Goal: Task Accomplishment & Management: Manage account settings

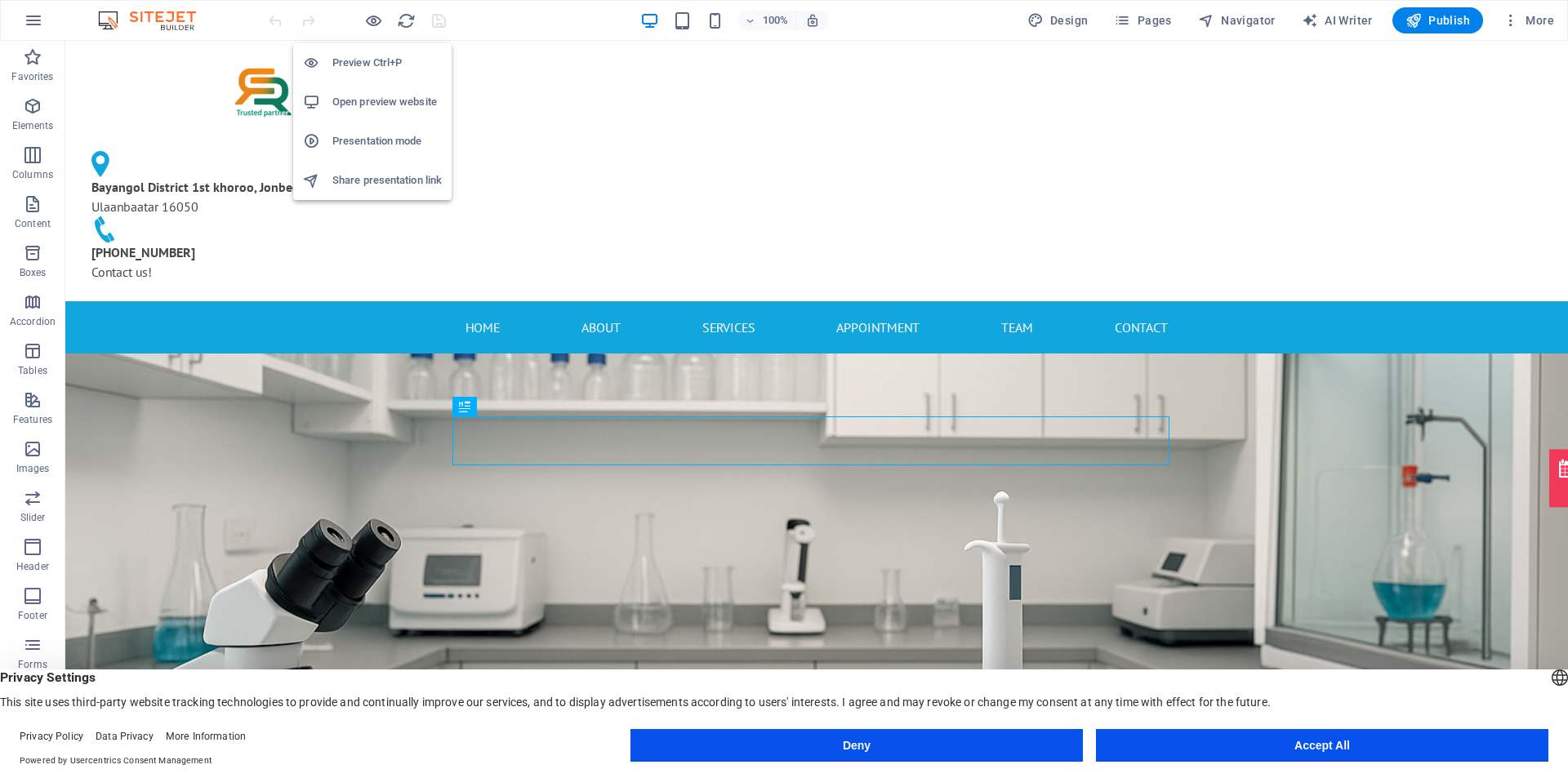
click at [397, 176] on h6 "Share presentation link" at bounding box center [387, 180] width 109 height 20
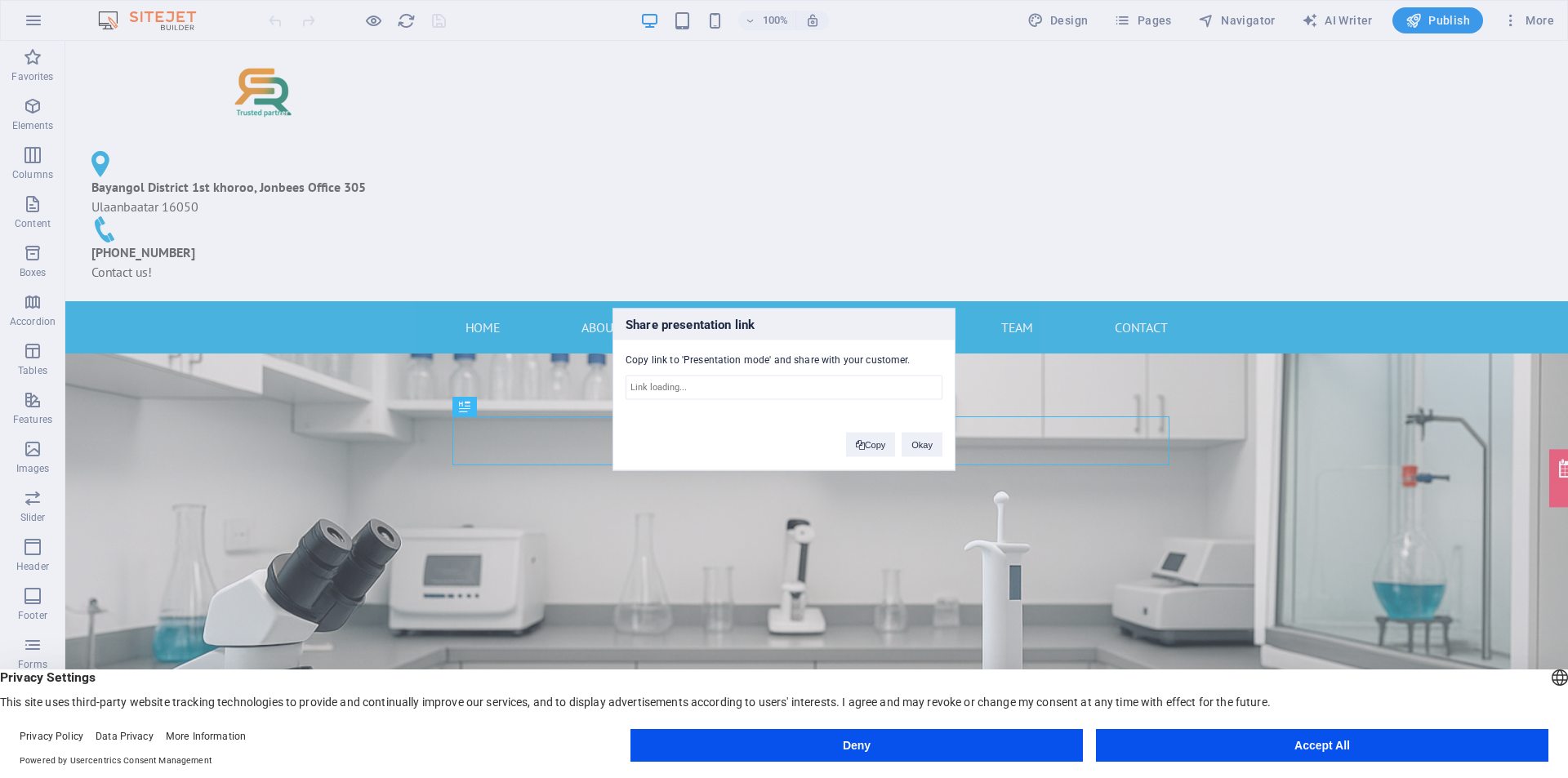
type input "https://cms.sitehub.io/presentation/2275884/93e3d0e0b1562ae1b3b919fc92d416629ce…"
click at [918, 441] on button "Okay" at bounding box center [921, 444] width 41 height 24
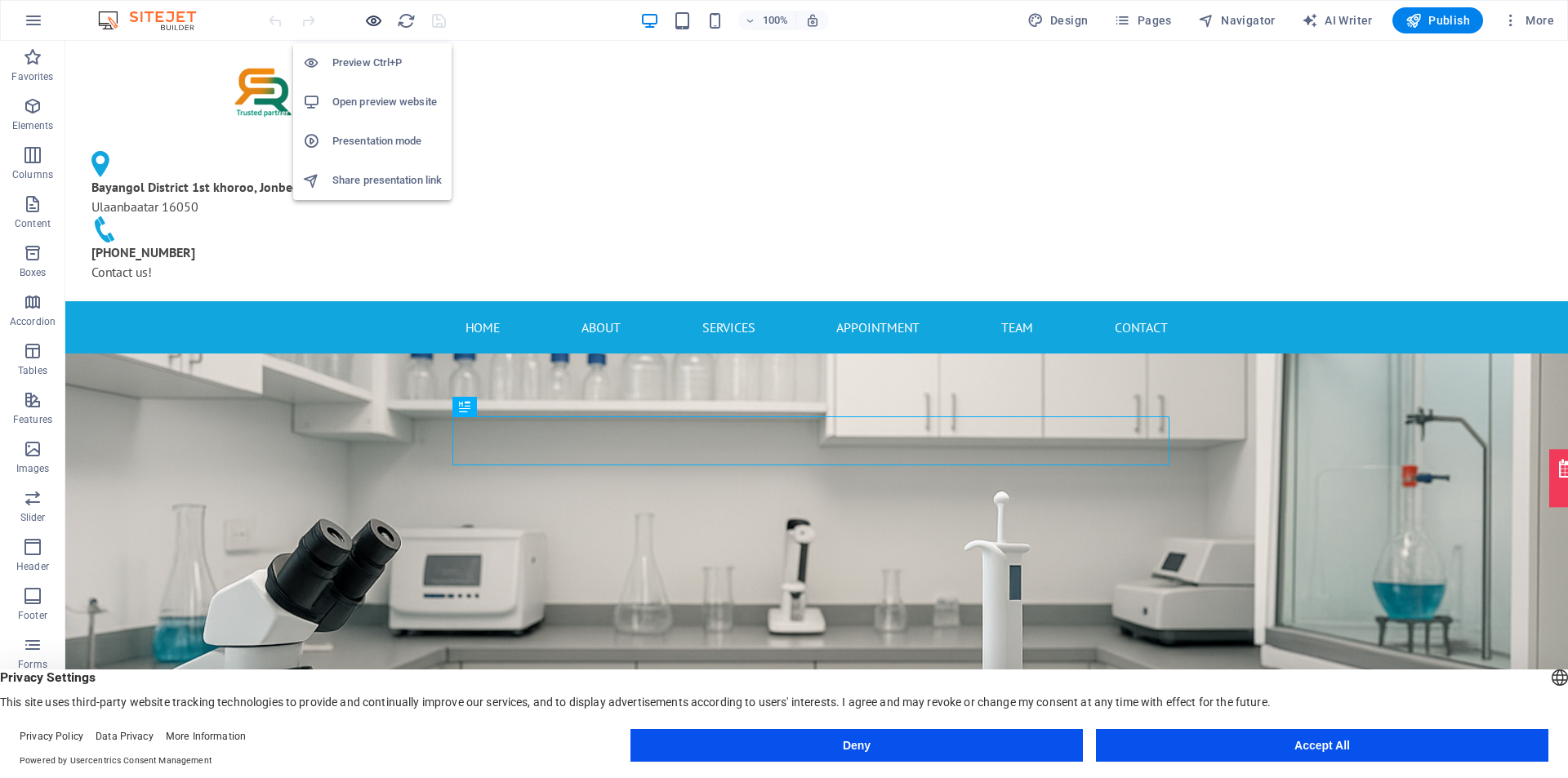
click at [370, 22] on icon "button" at bounding box center [374, 21] width 19 height 19
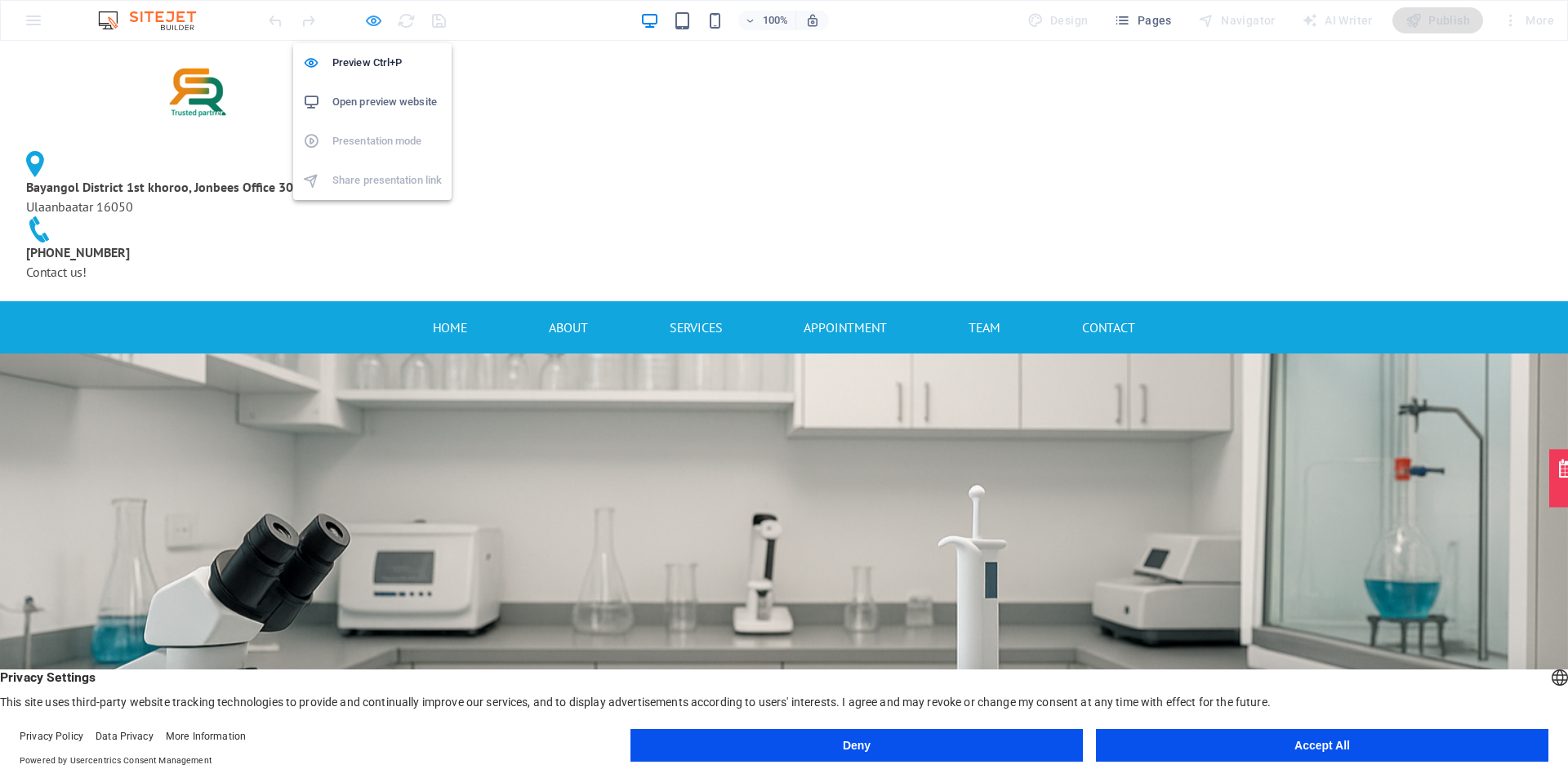
click at [373, 22] on icon "button" at bounding box center [374, 21] width 19 height 19
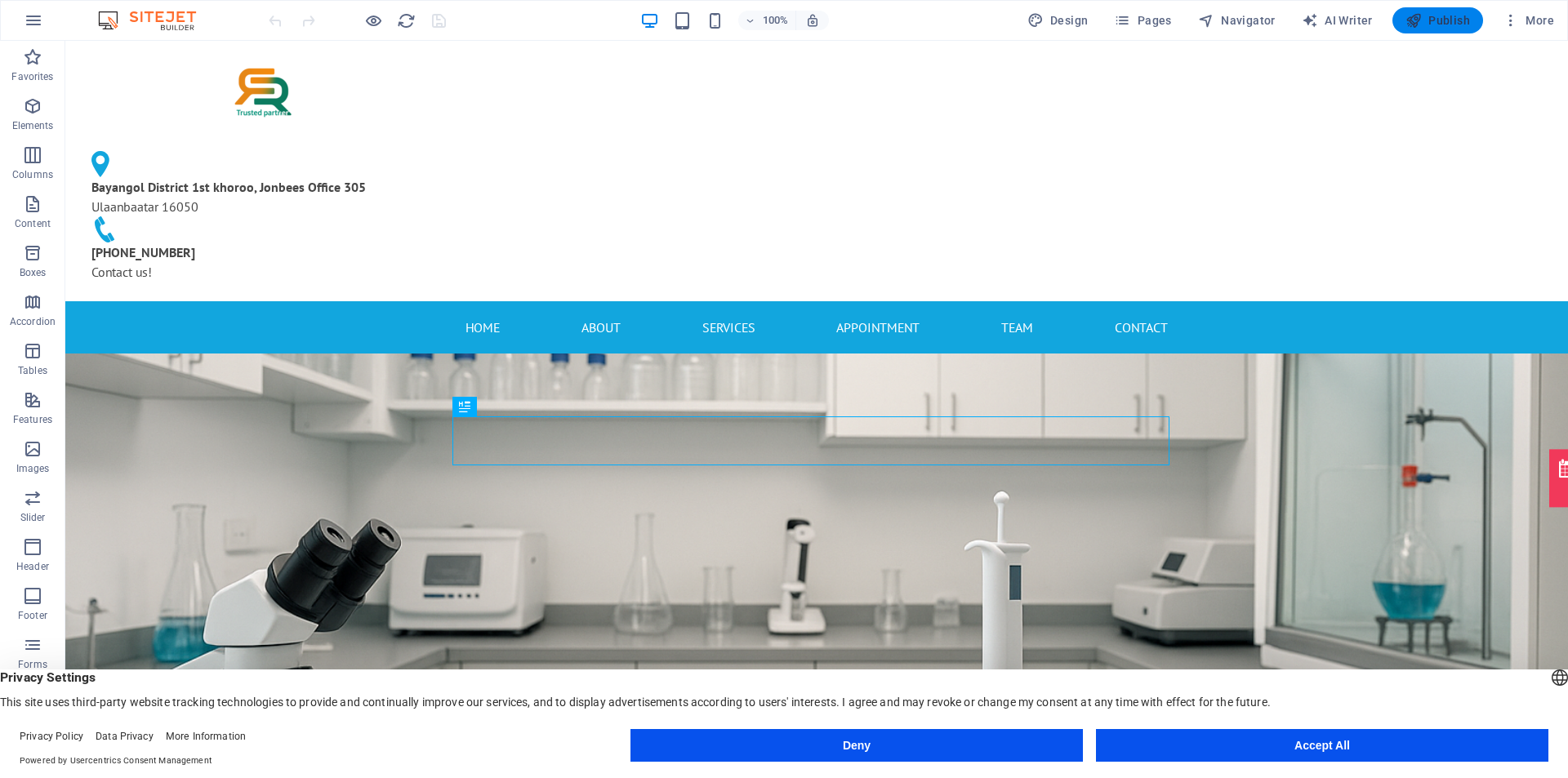
click at [1447, 23] on span "Publish" at bounding box center [1437, 20] width 64 height 16
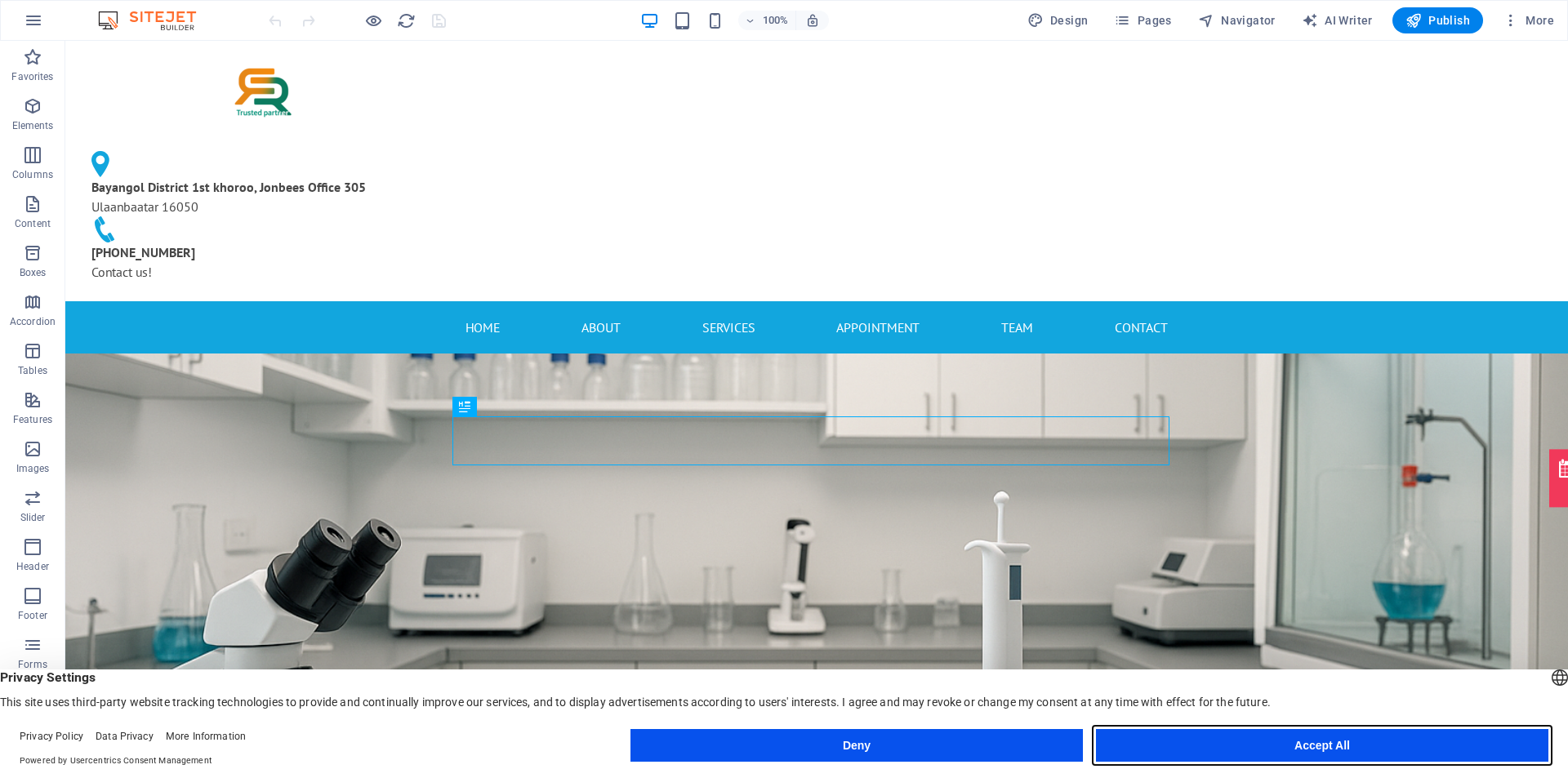
click at [1212, 748] on button "Accept All" at bounding box center [1323, 746] width 453 height 33
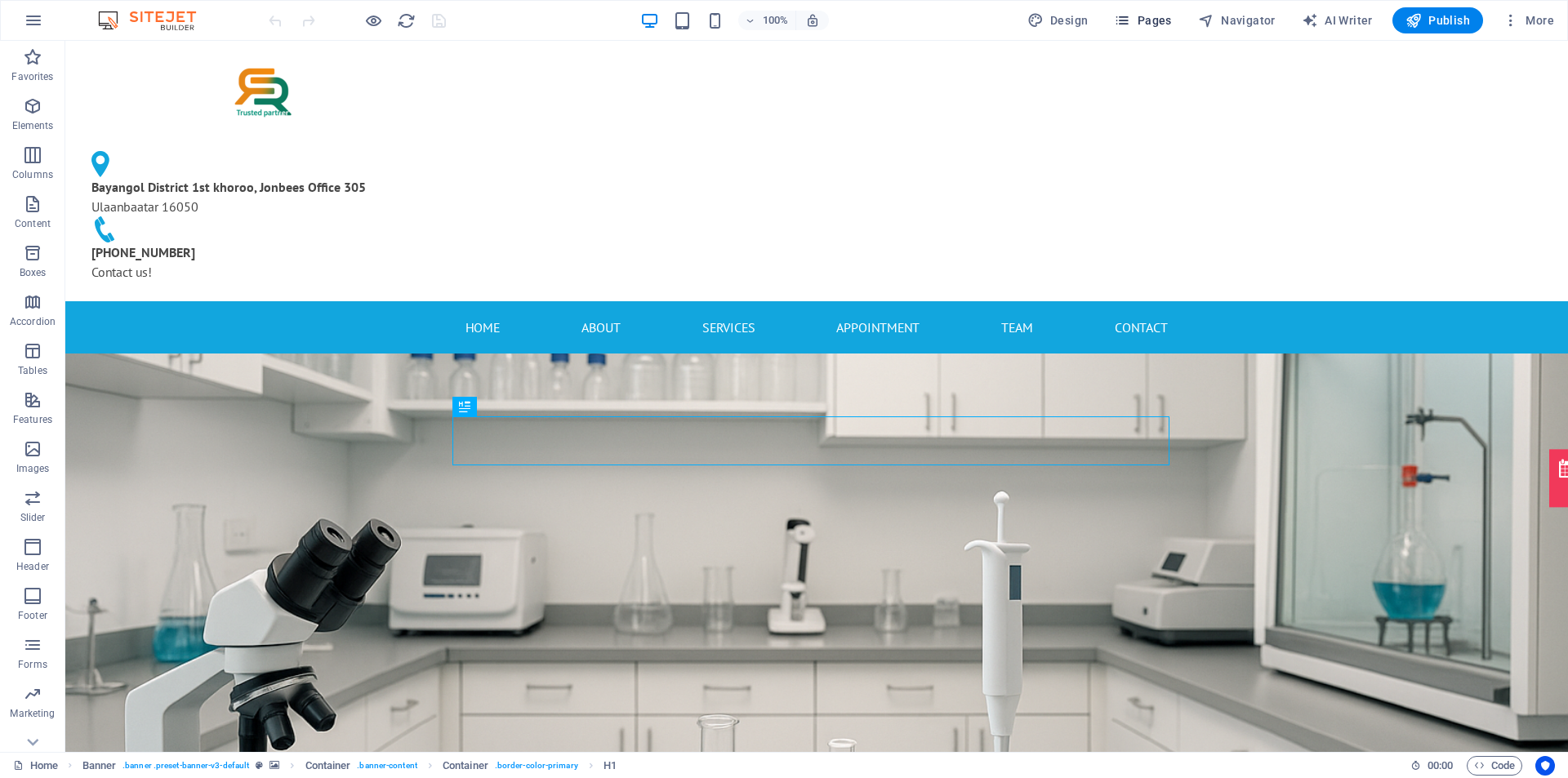
click at [1122, 22] on icon "button" at bounding box center [1121, 20] width 16 height 16
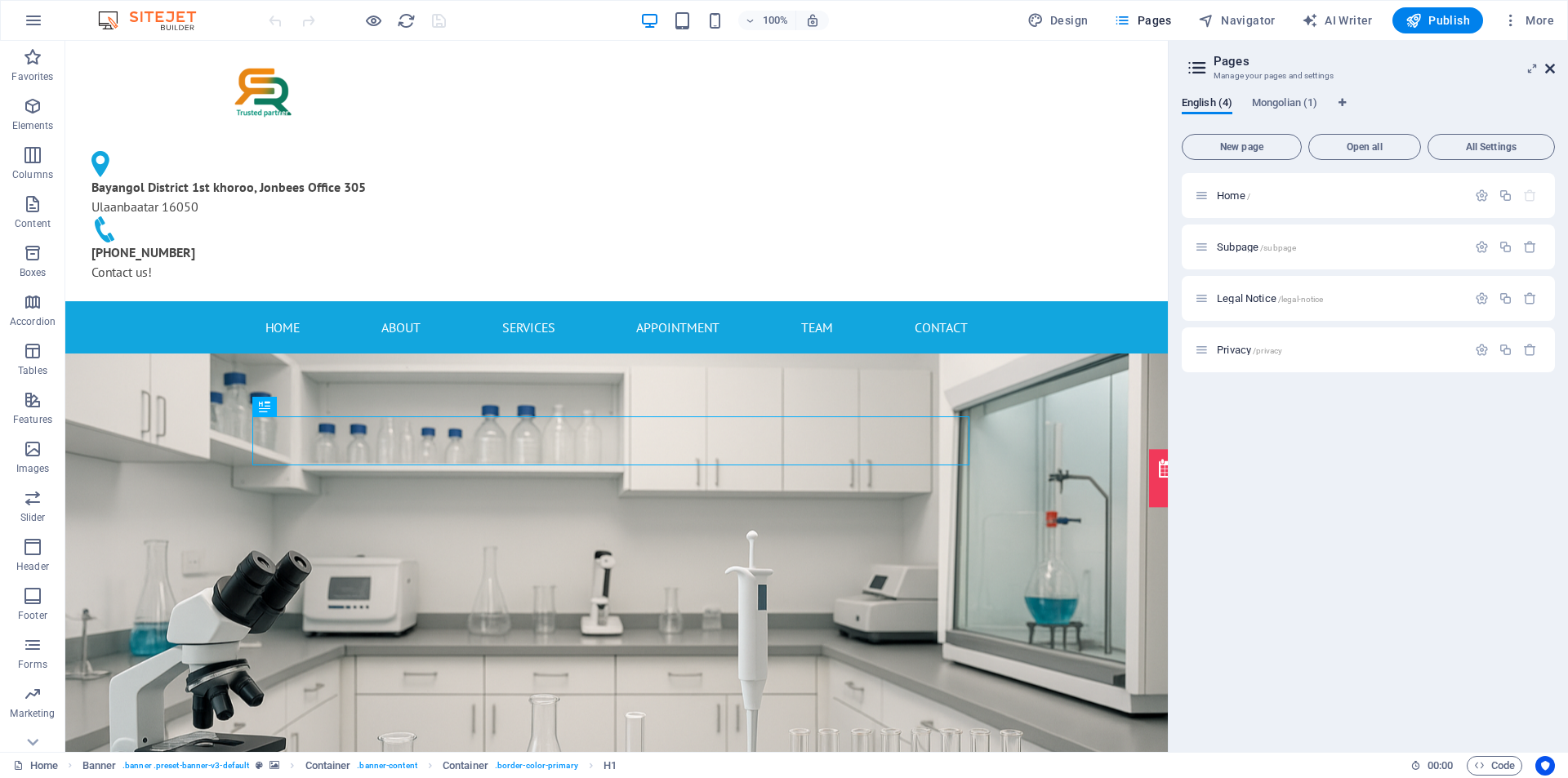
click at [1549, 71] on icon at bounding box center [1549, 69] width 10 height 13
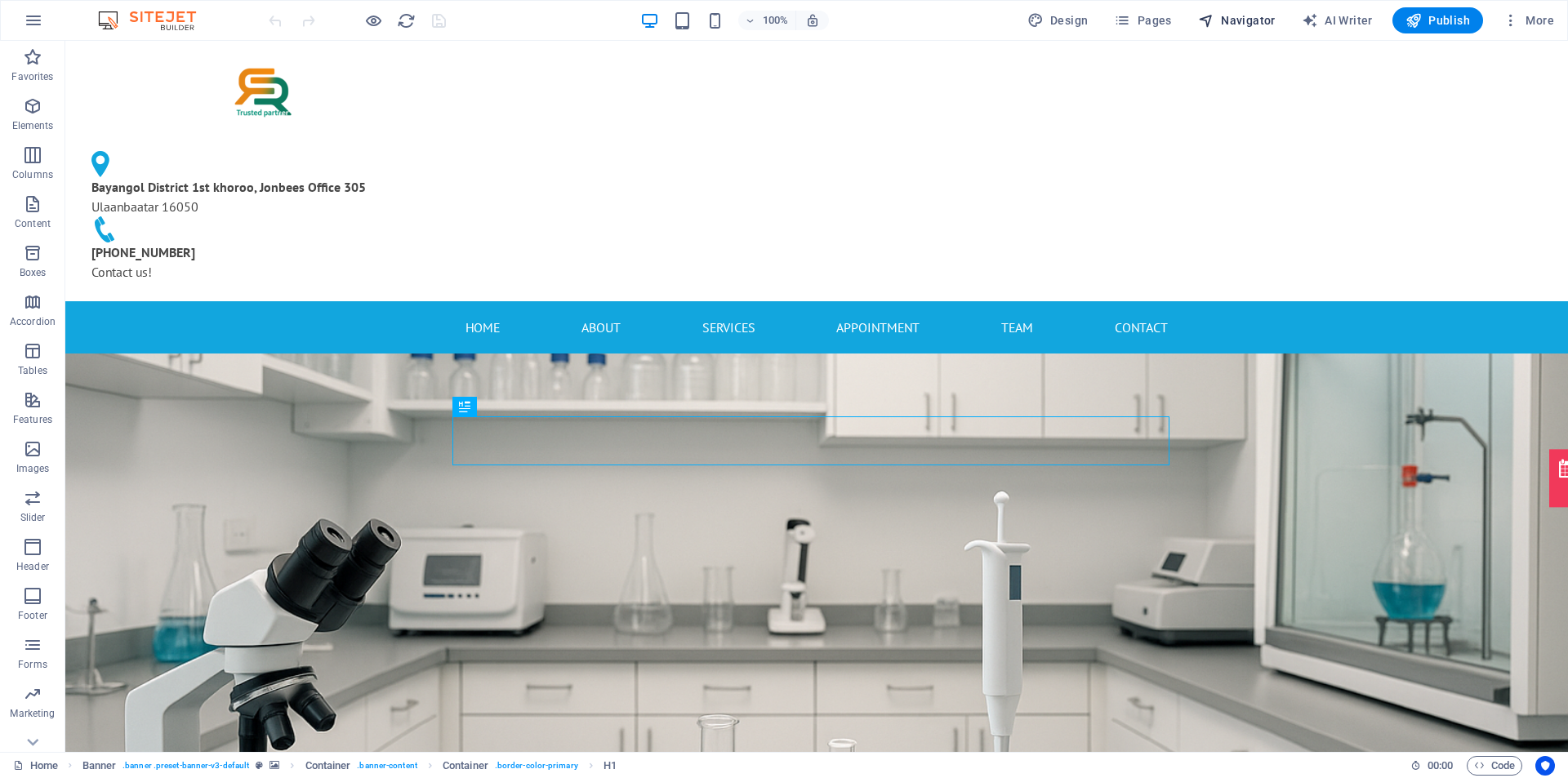
click at [1237, 17] on span "Navigator" at bounding box center [1236, 20] width 77 height 16
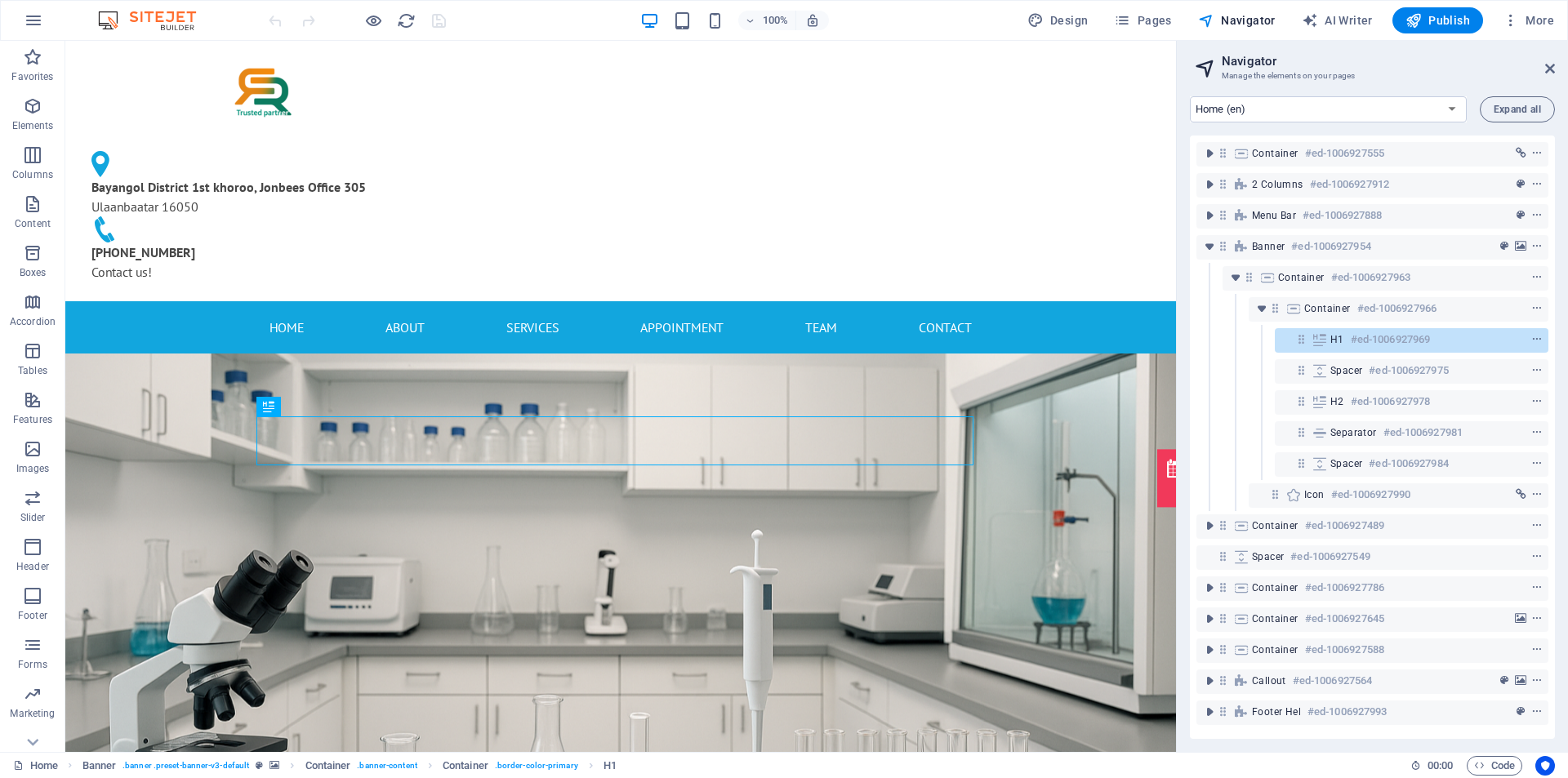
click at [1557, 64] on aside "Navigator Manage the elements on your pages Home (en) Subpage (en) Legal Notice…" at bounding box center [1372, 396] width 392 height 711
click at [1547, 65] on icon at bounding box center [1549, 69] width 10 height 13
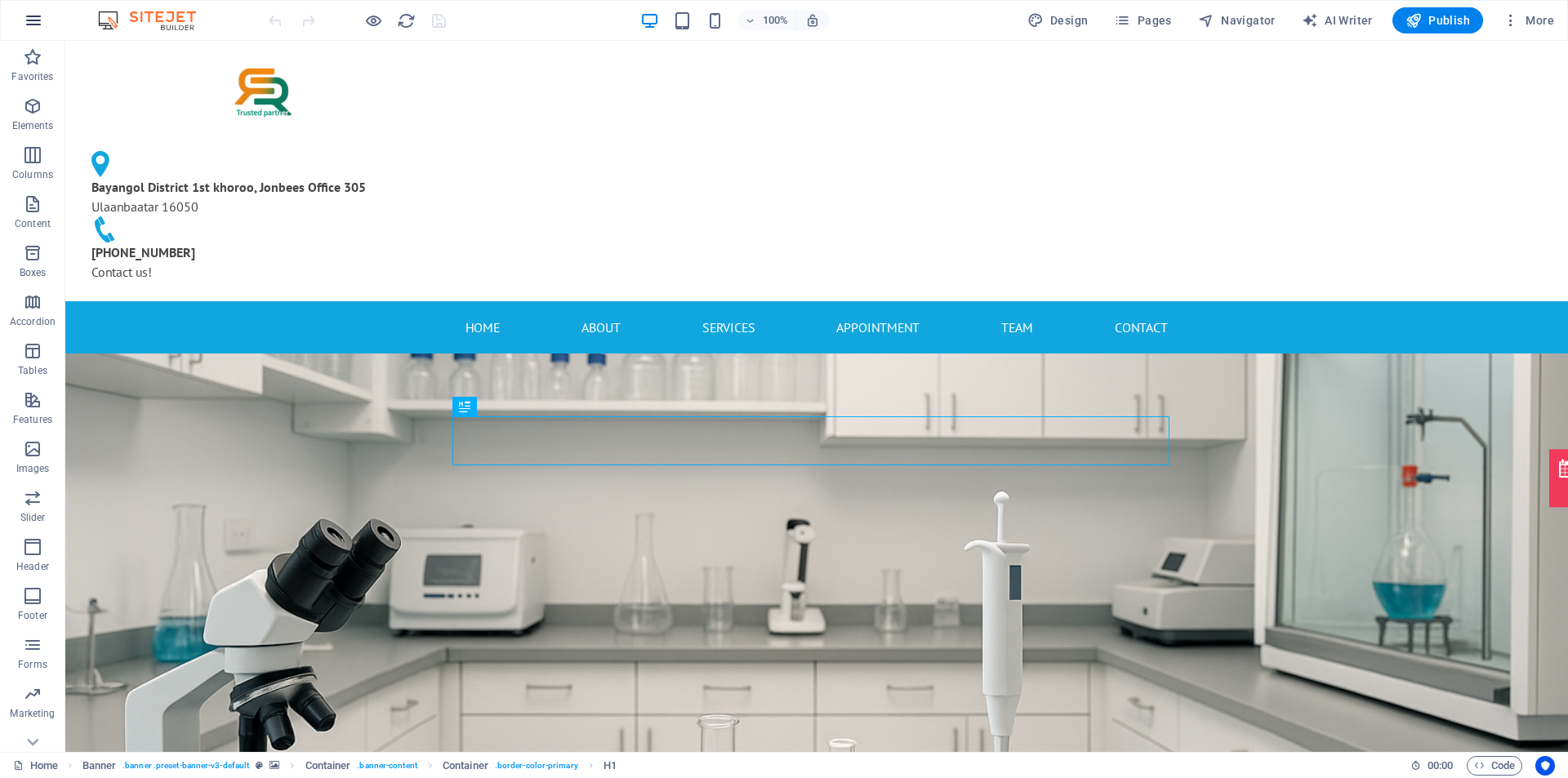
click at [31, 20] on icon "button" at bounding box center [33, 20] width 20 height 20
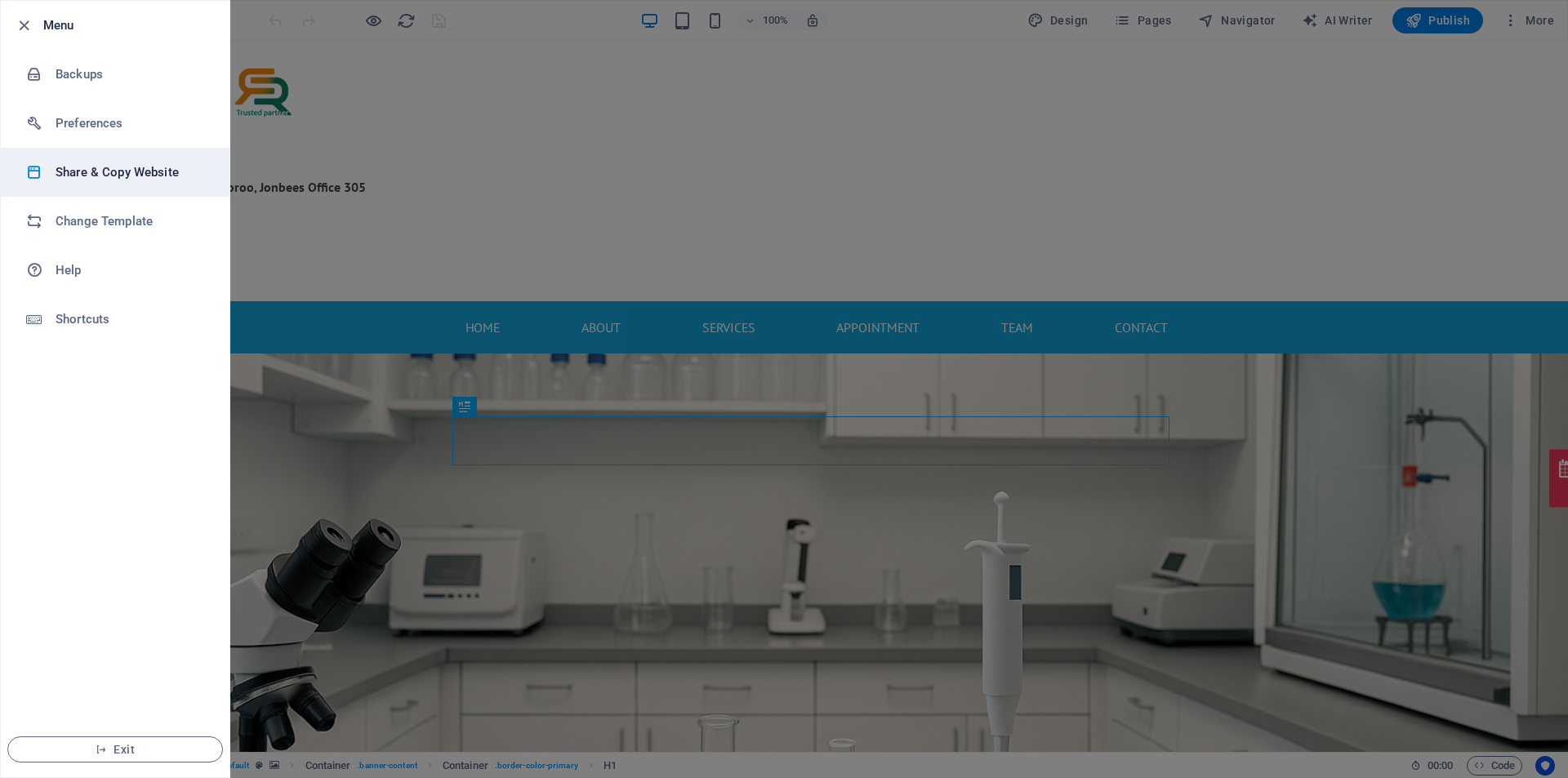
click at [127, 164] on h6 "Share & Copy Website" at bounding box center [131, 172] width 151 height 20
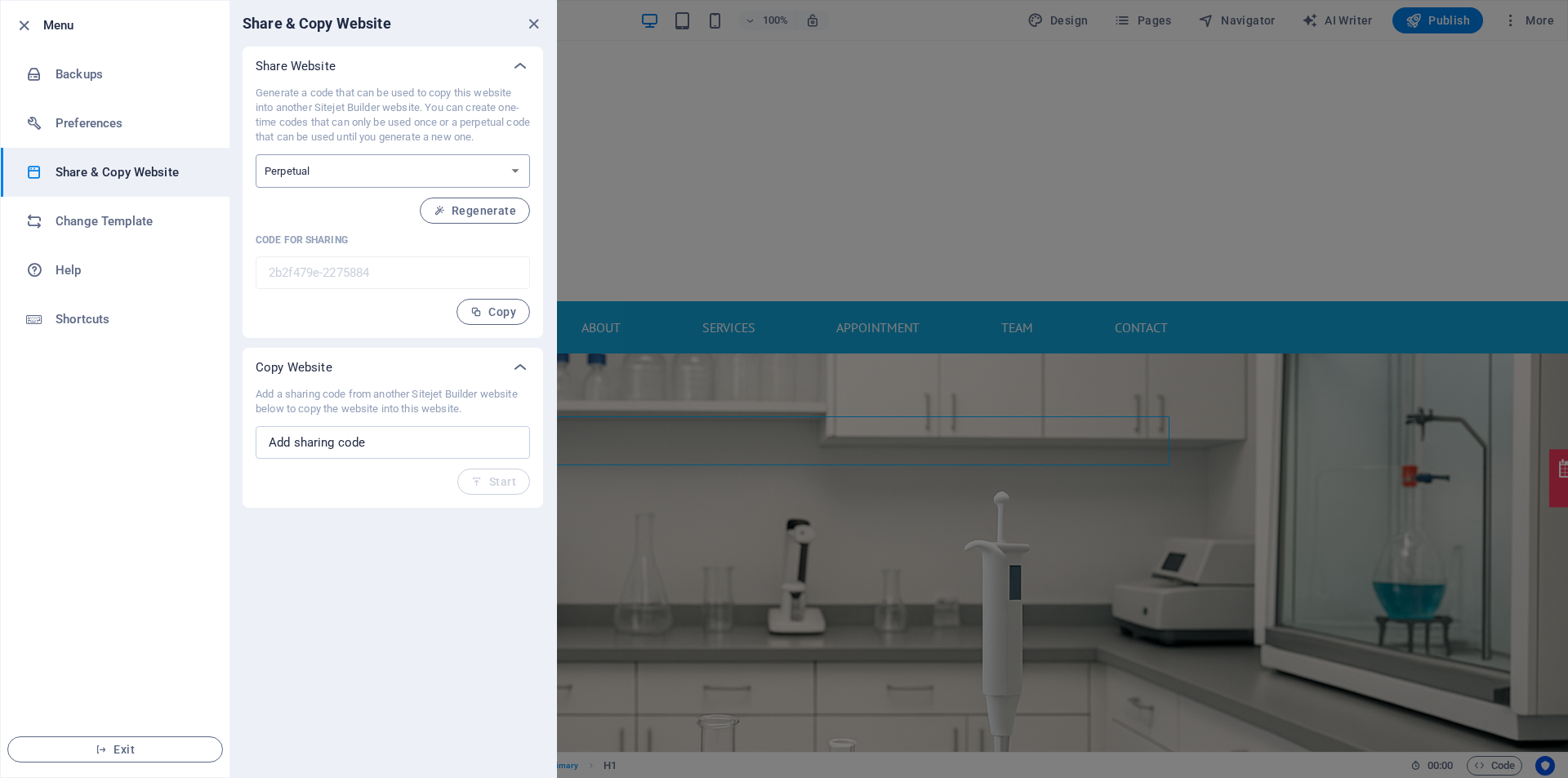
click at [498, 170] on select "One-time Perpetual" at bounding box center [393, 171] width 274 height 34
select select "onetime"
click at [256, 154] on select "One-time Perpetual" at bounding box center [393, 171] width 274 height 34
click at [363, 172] on select "One-time Perpetual" at bounding box center [393, 171] width 274 height 34
click at [107, 64] on h6 "Backups" at bounding box center [131, 74] width 151 height 20
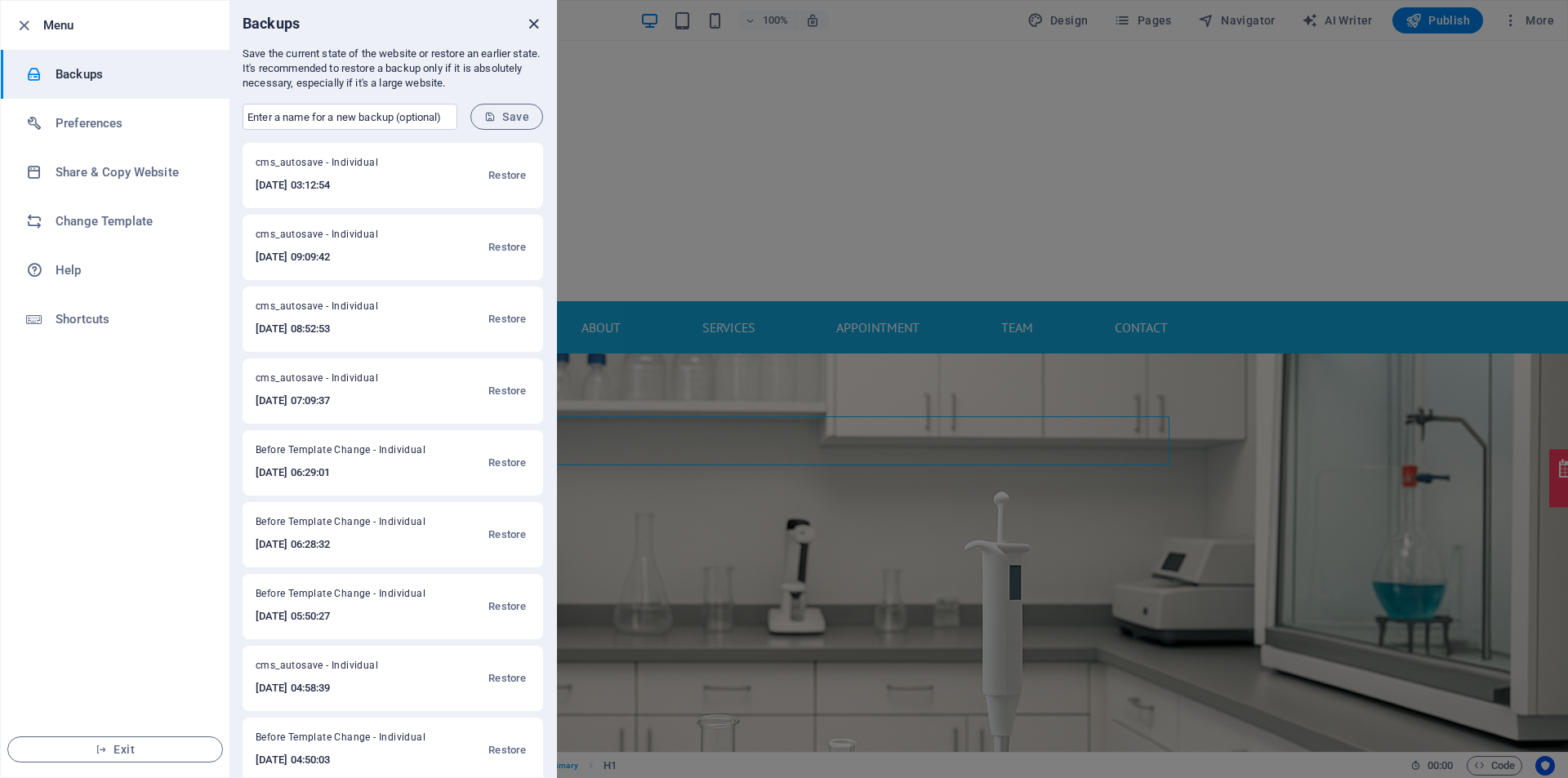
click at [531, 17] on icon "close" at bounding box center [533, 24] width 19 height 19
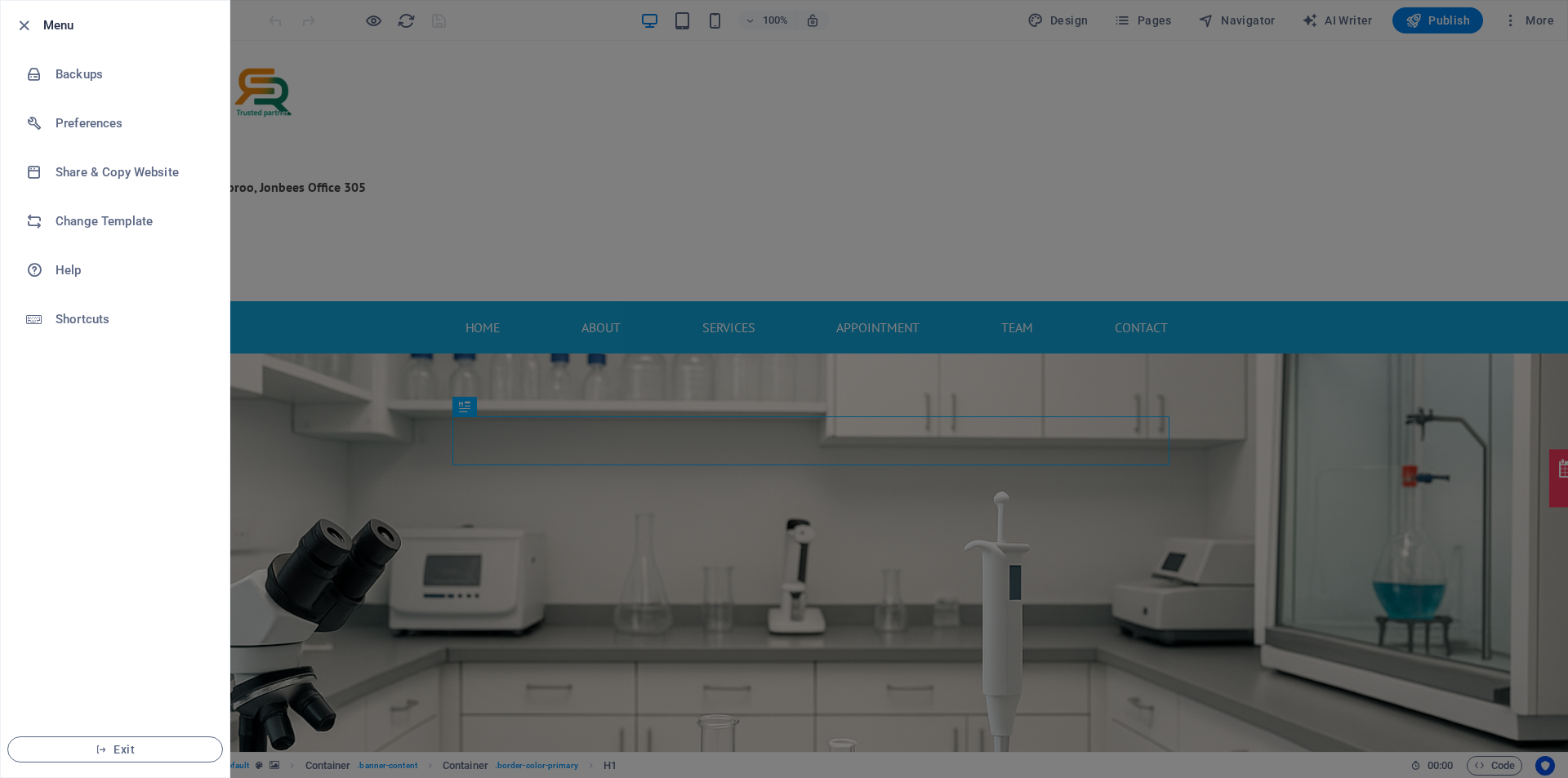
click at [457, 49] on div at bounding box center [784, 389] width 1568 height 778
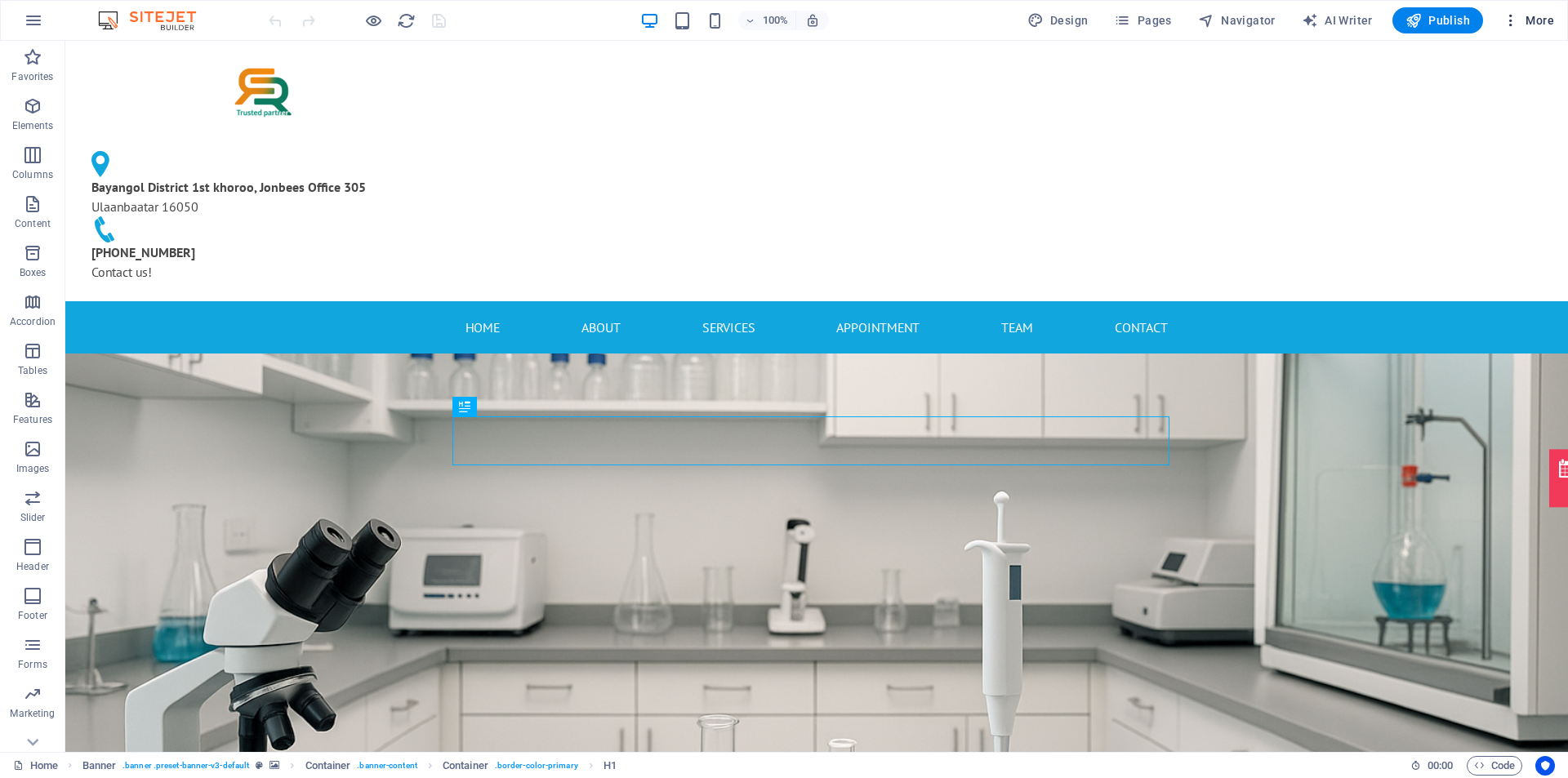
click at [1532, 17] on span "More" at bounding box center [1527, 20] width 51 height 16
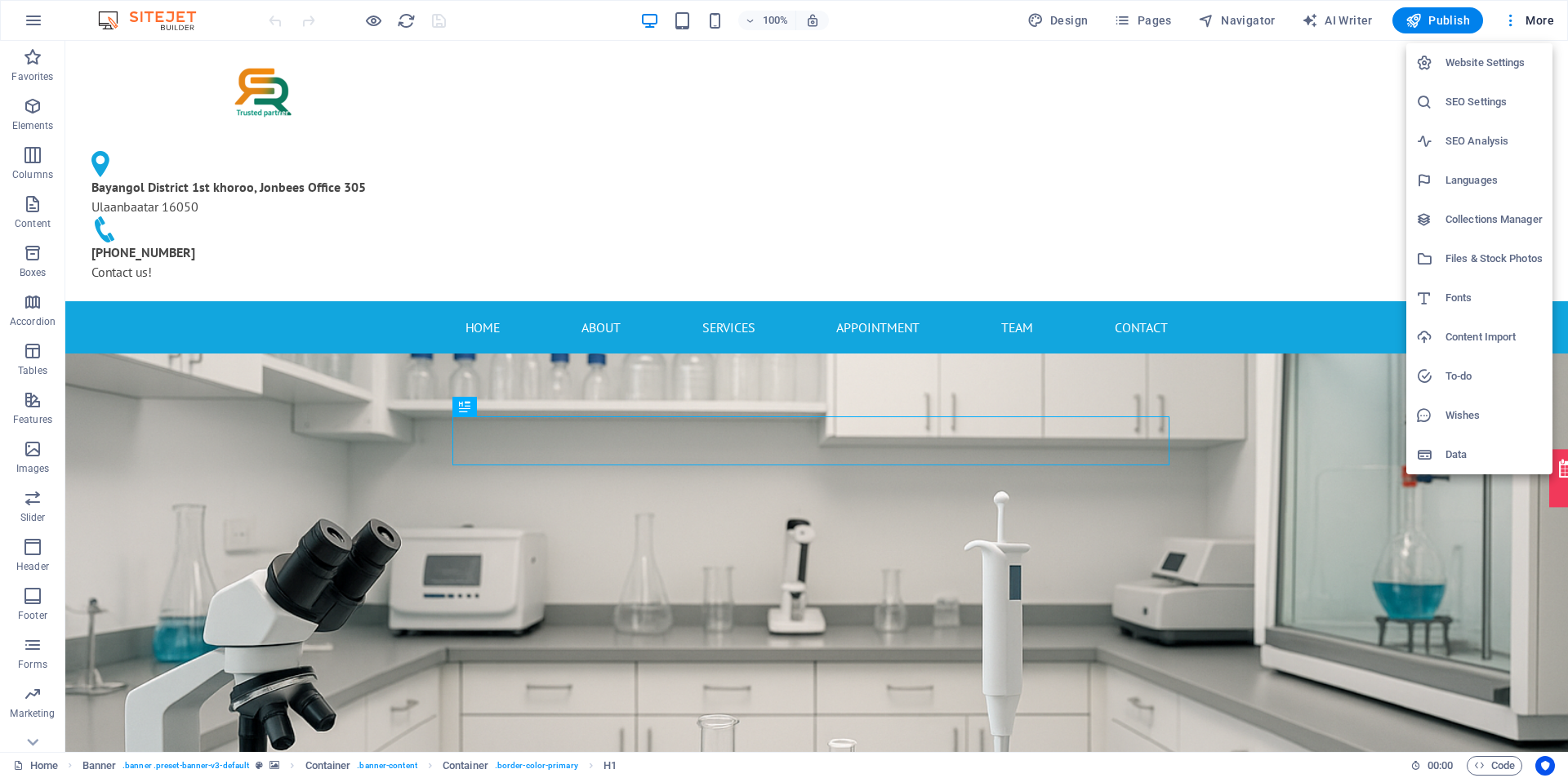
click at [1492, 57] on h6 "Website Settings" at bounding box center [1494, 62] width 97 height 20
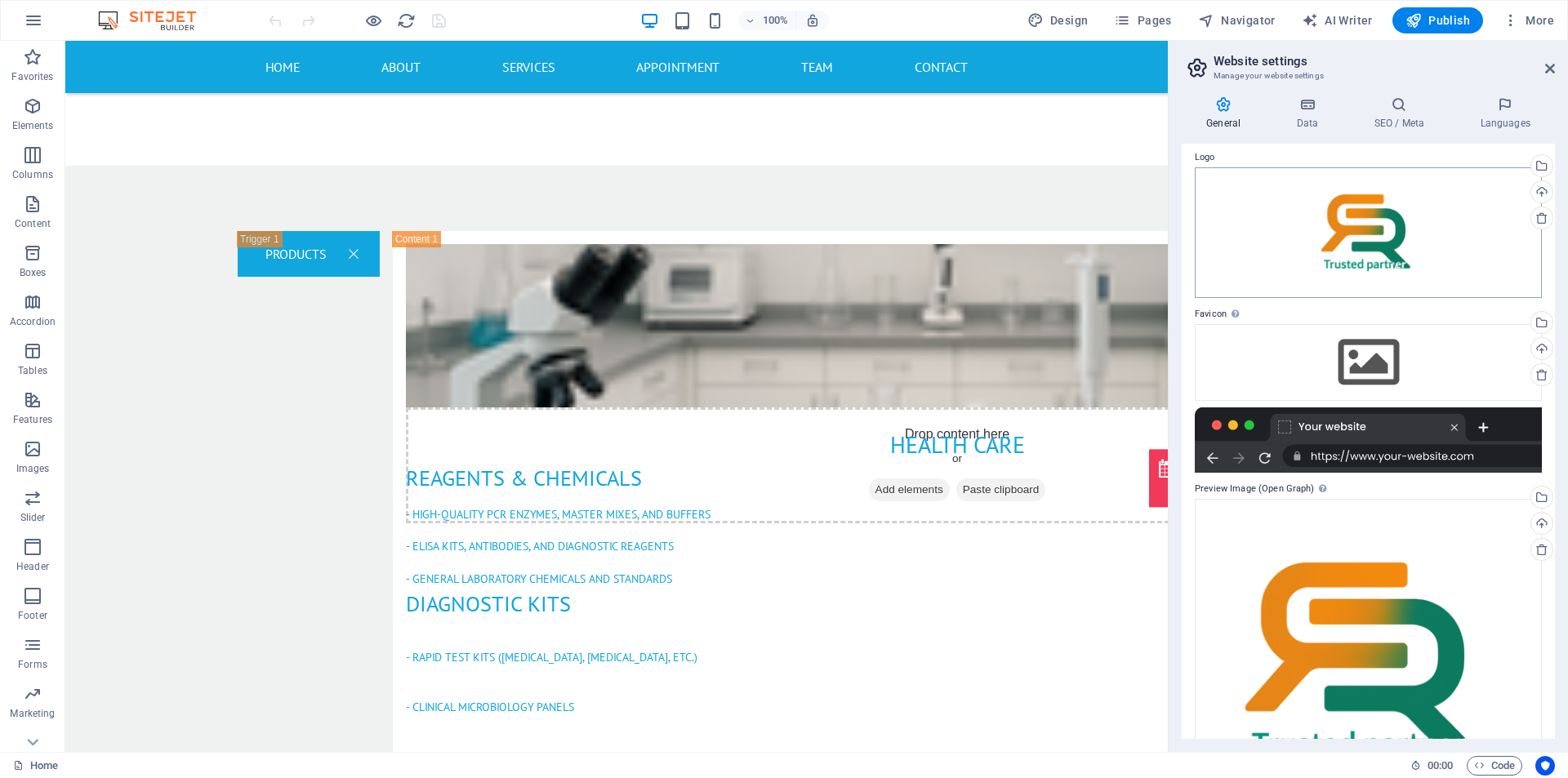
scroll to position [82, 0]
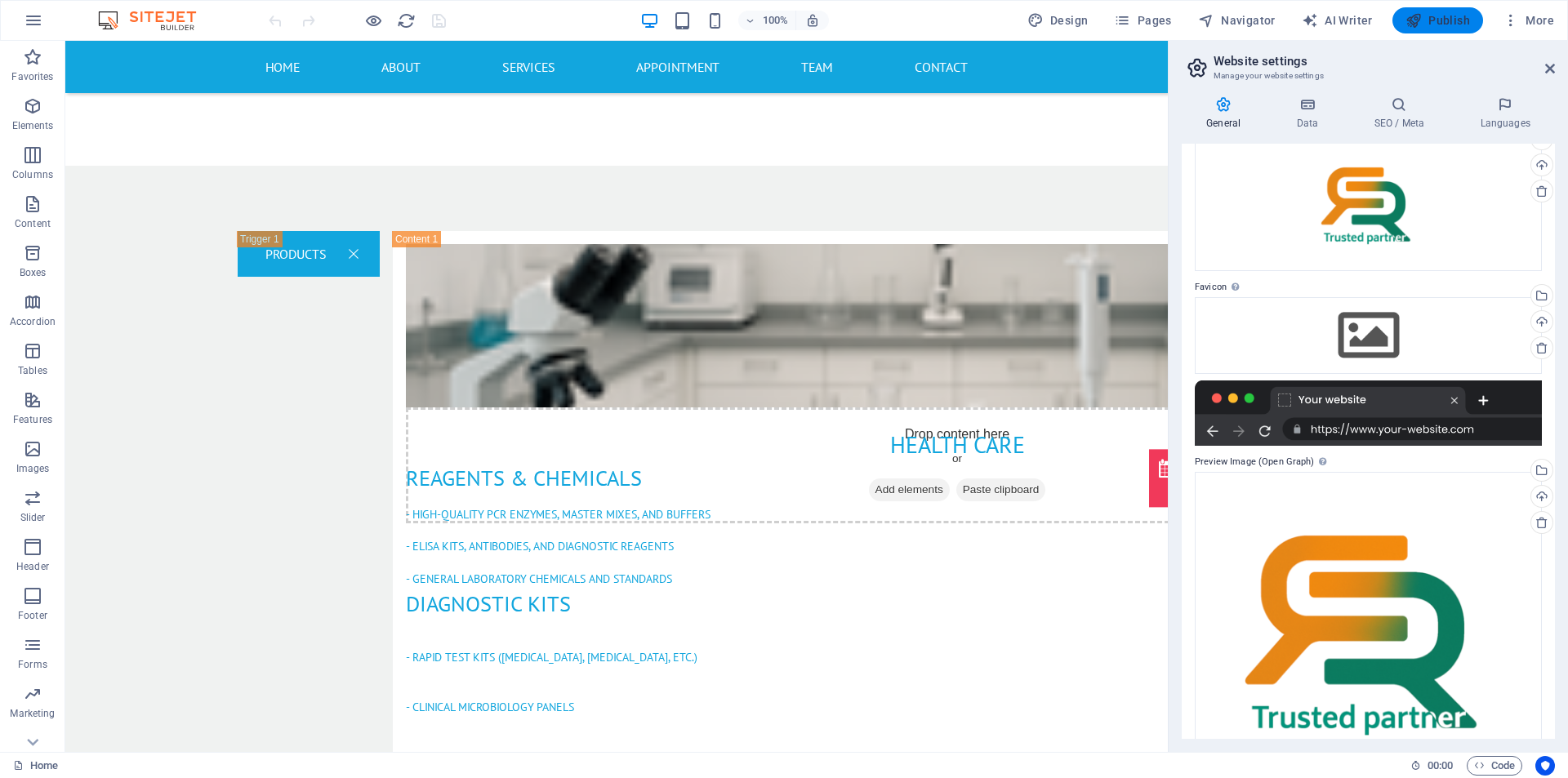
click at [1421, 16] on icon "button" at bounding box center [1413, 20] width 16 height 16
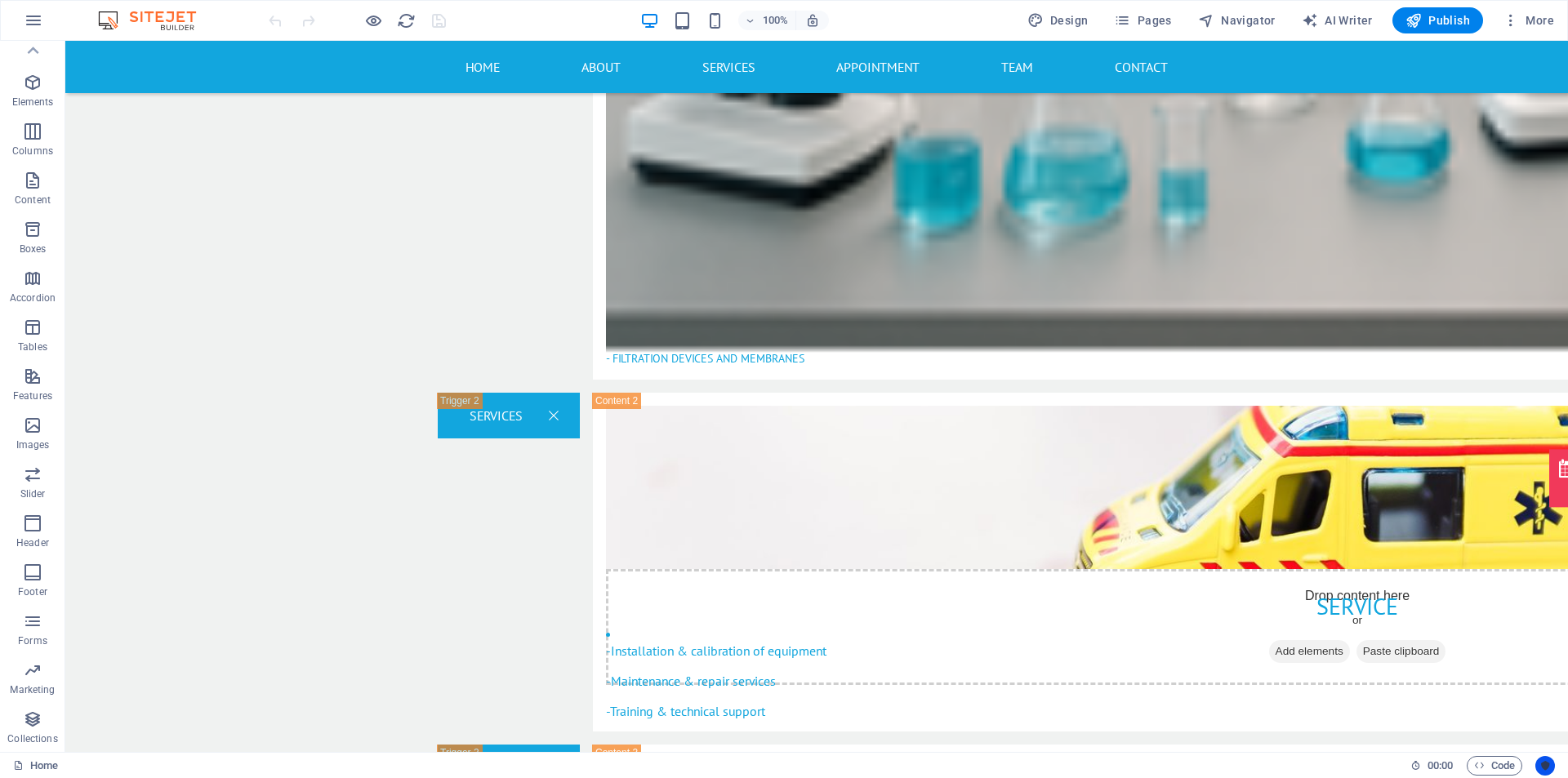
scroll to position [3100, 0]
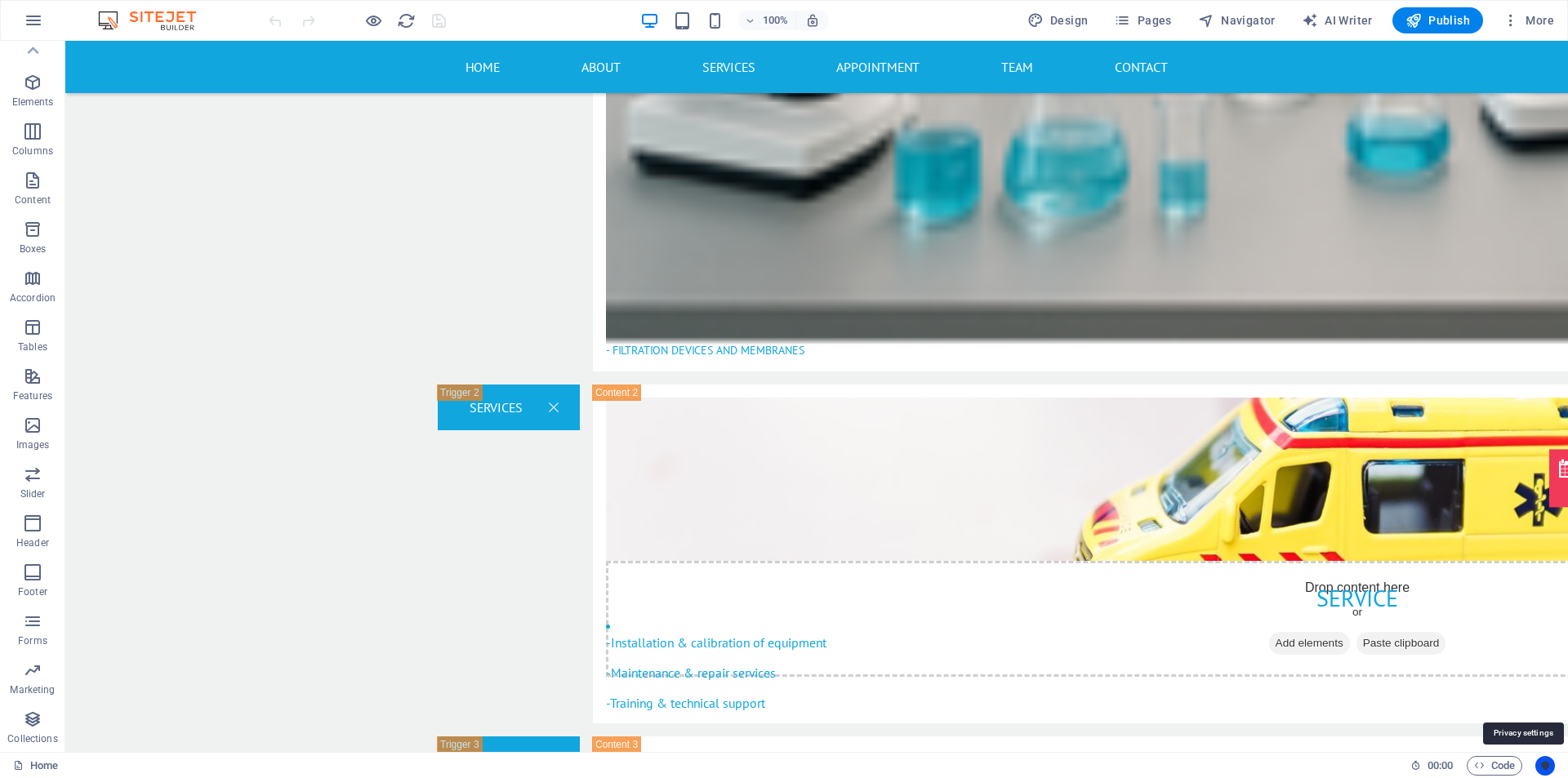
click at [1547, 769] on icon "Usercentrics" at bounding box center [1545, 766] width 11 height 11
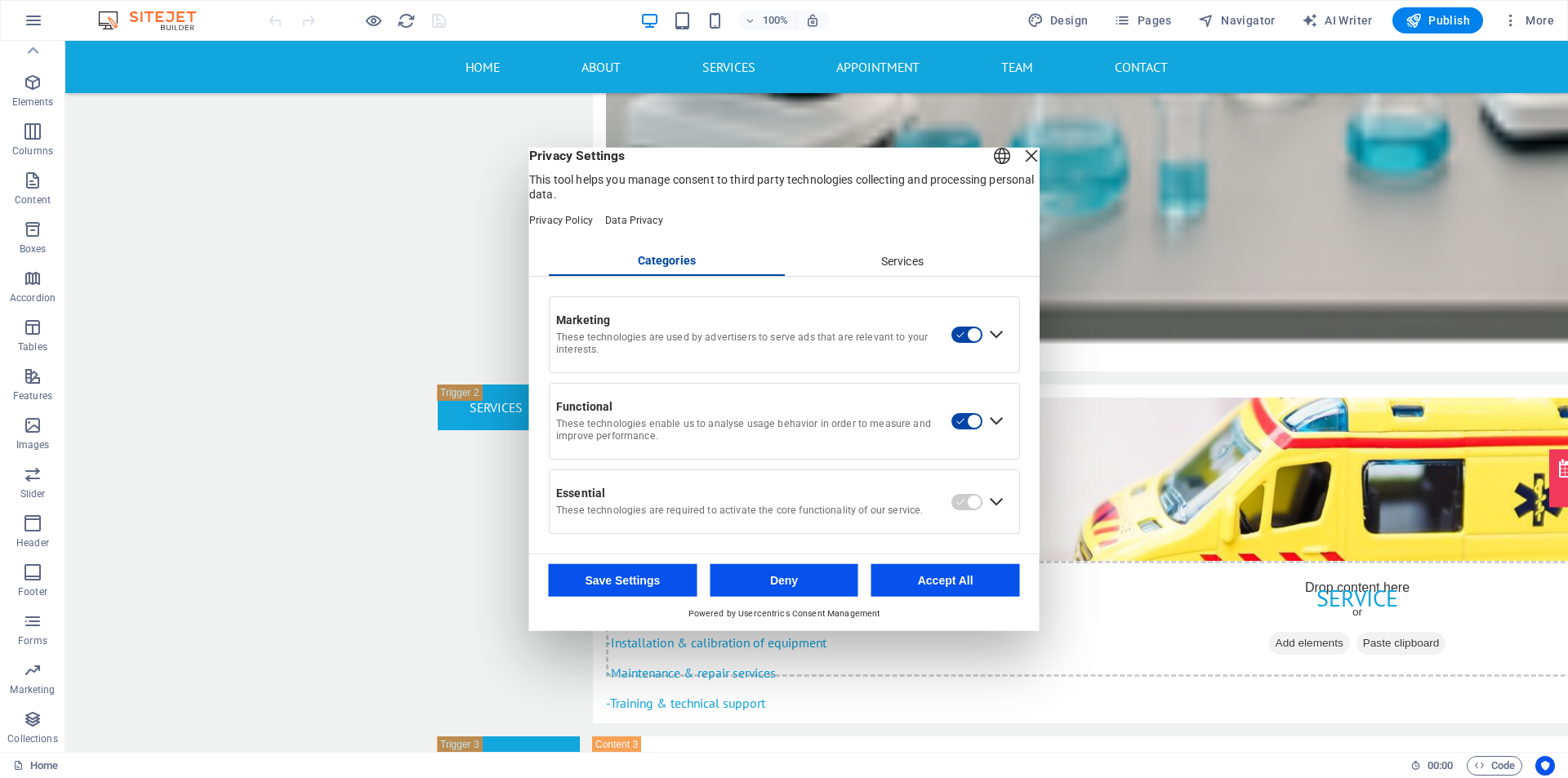
click at [889, 275] on div "Services" at bounding box center [902, 261] width 236 height 28
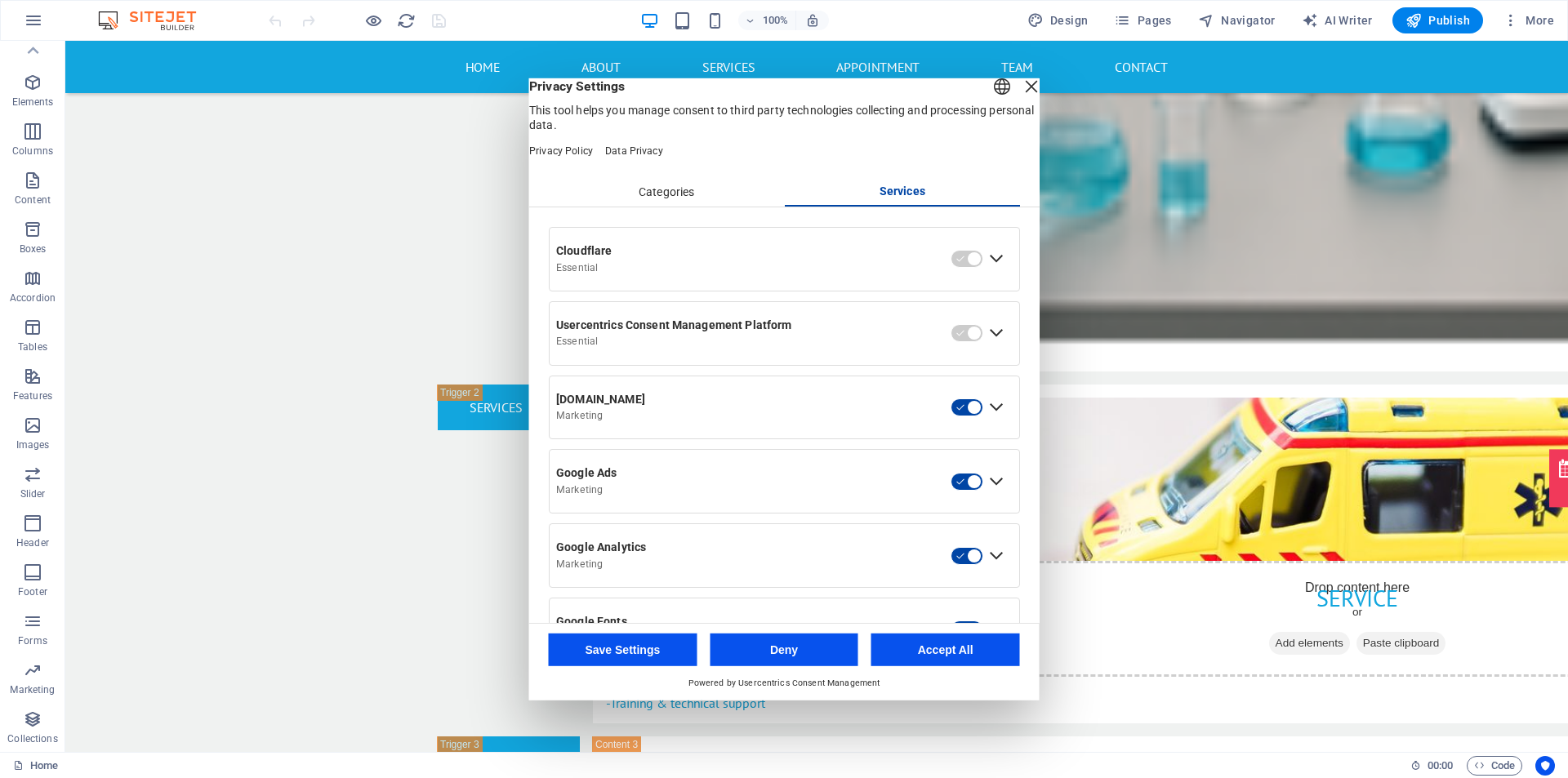
click at [931, 644] on button "Accept All" at bounding box center [945, 651] width 148 height 33
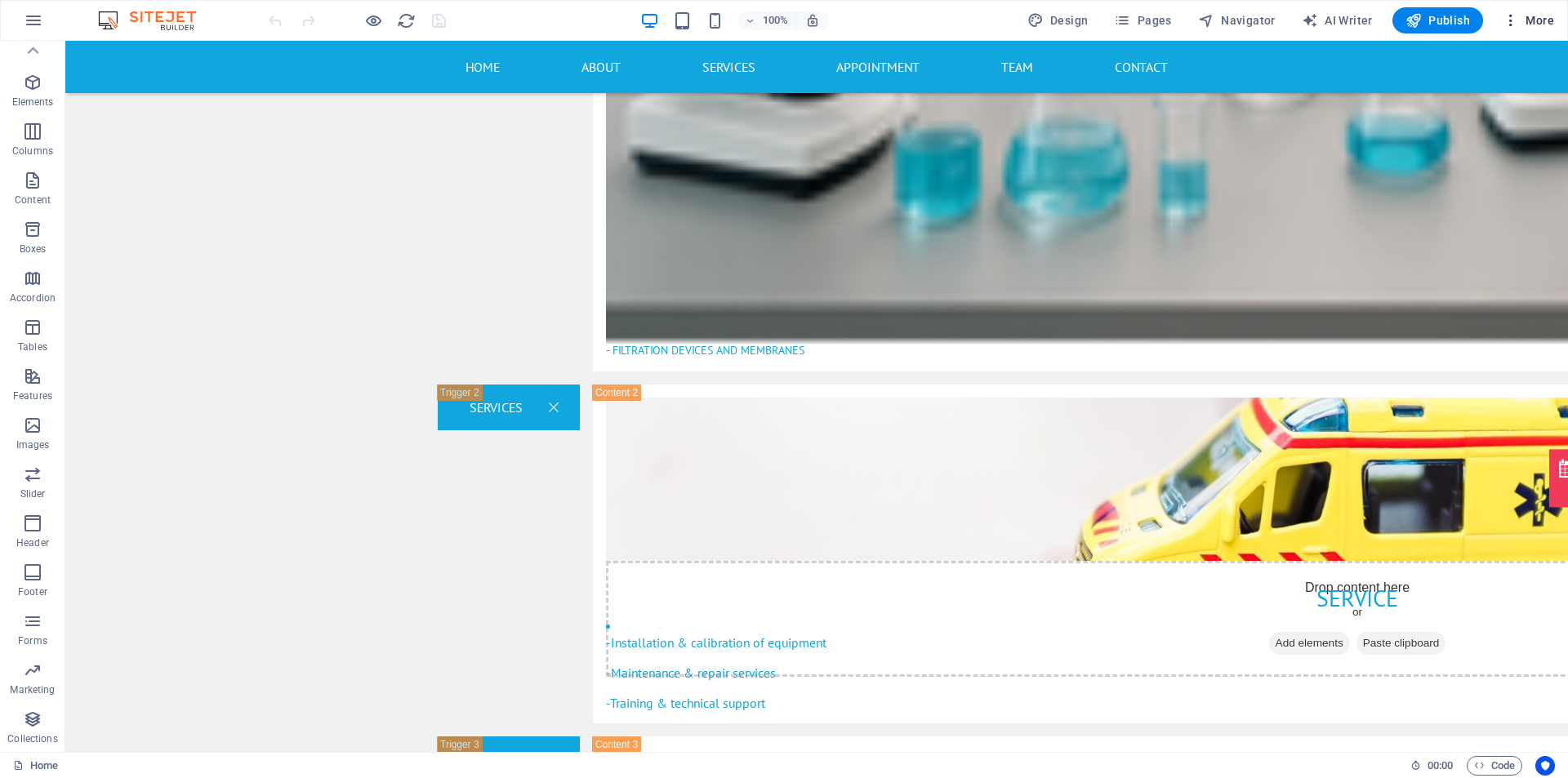
click at [1519, 21] on span "More" at bounding box center [1527, 20] width 51 height 16
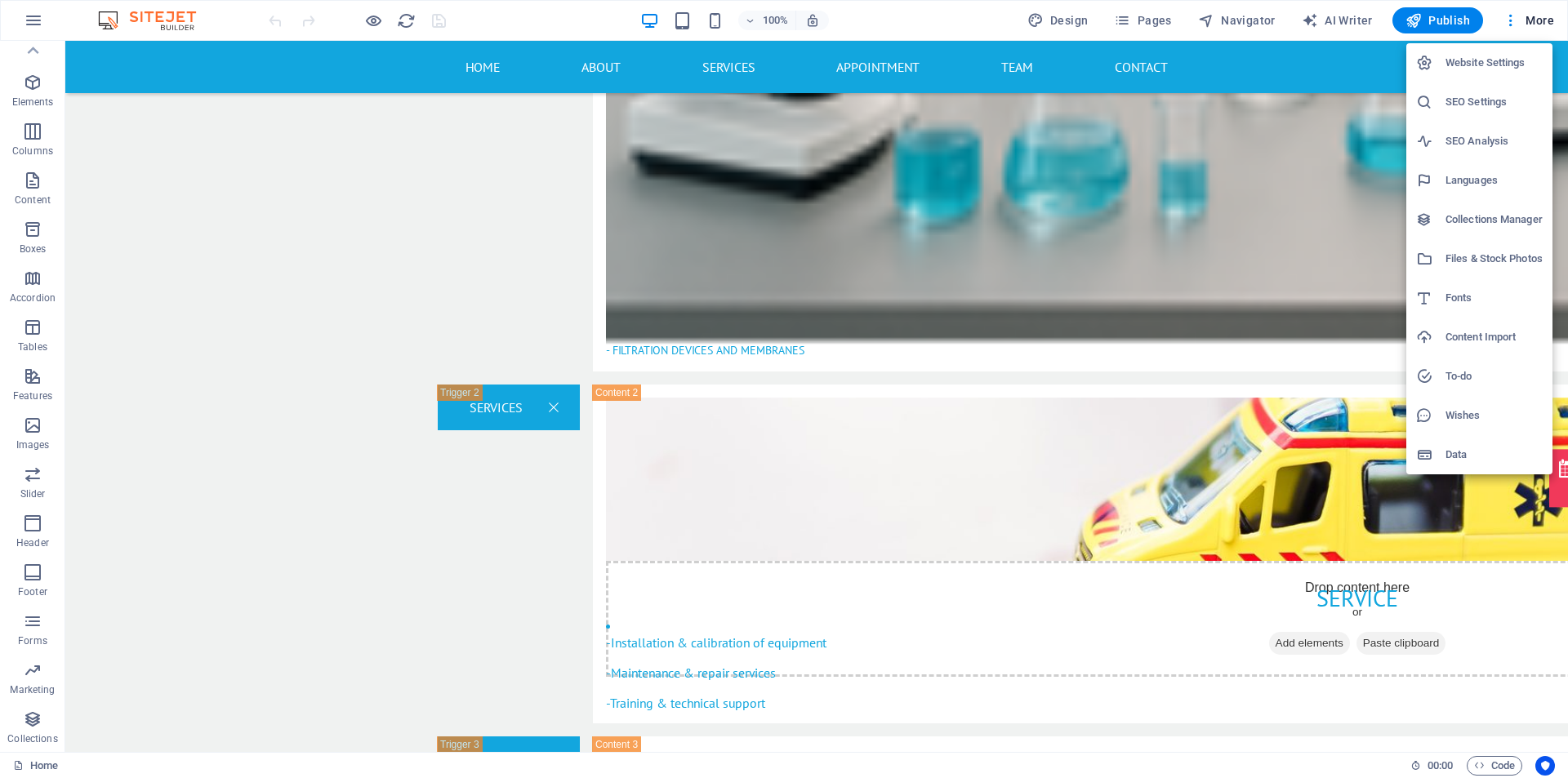
click at [1429, 18] on div at bounding box center [784, 389] width 1568 height 778
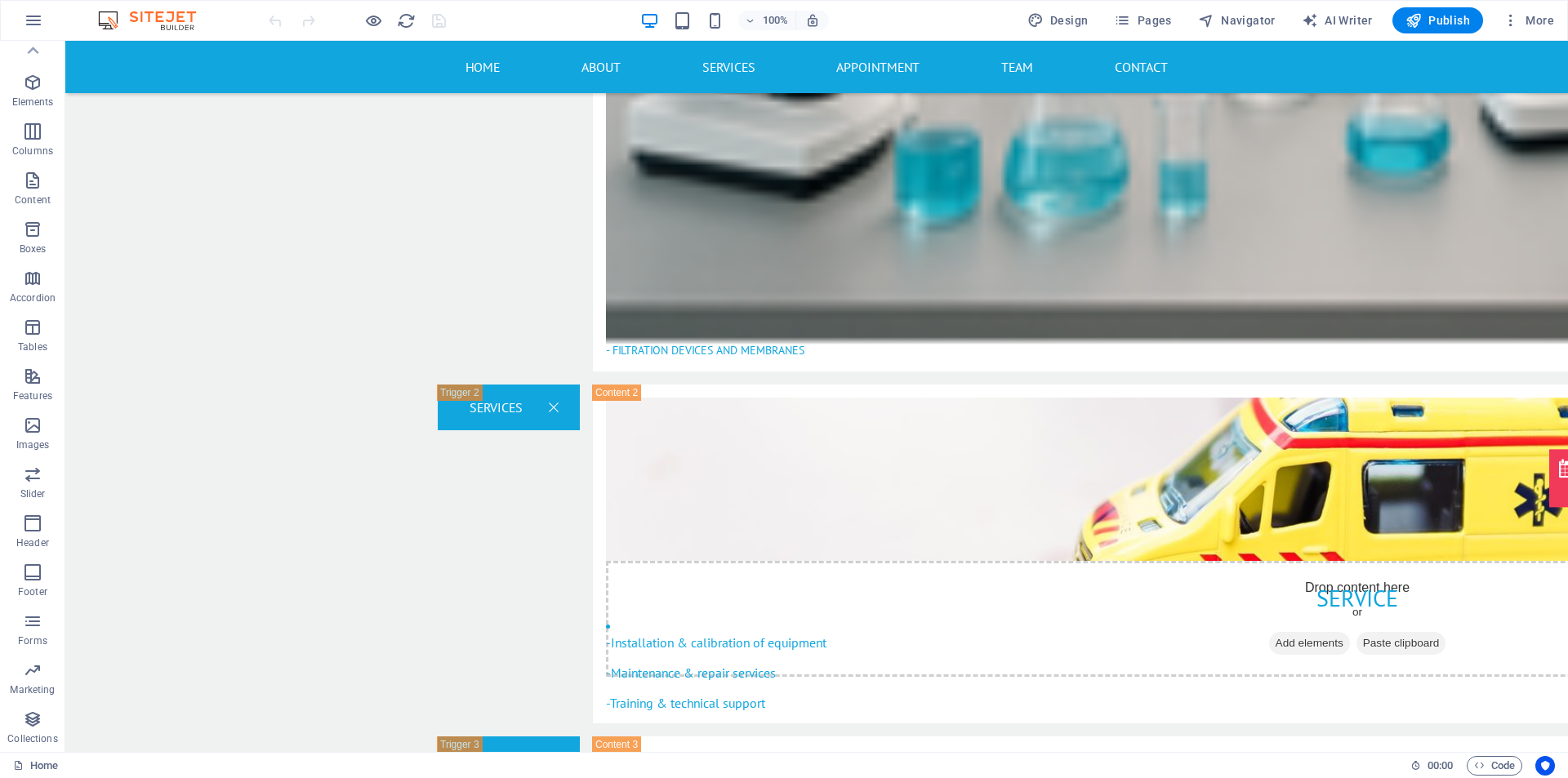
click at [1431, 19] on span "Publish" at bounding box center [1437, 20] width 64 height 16
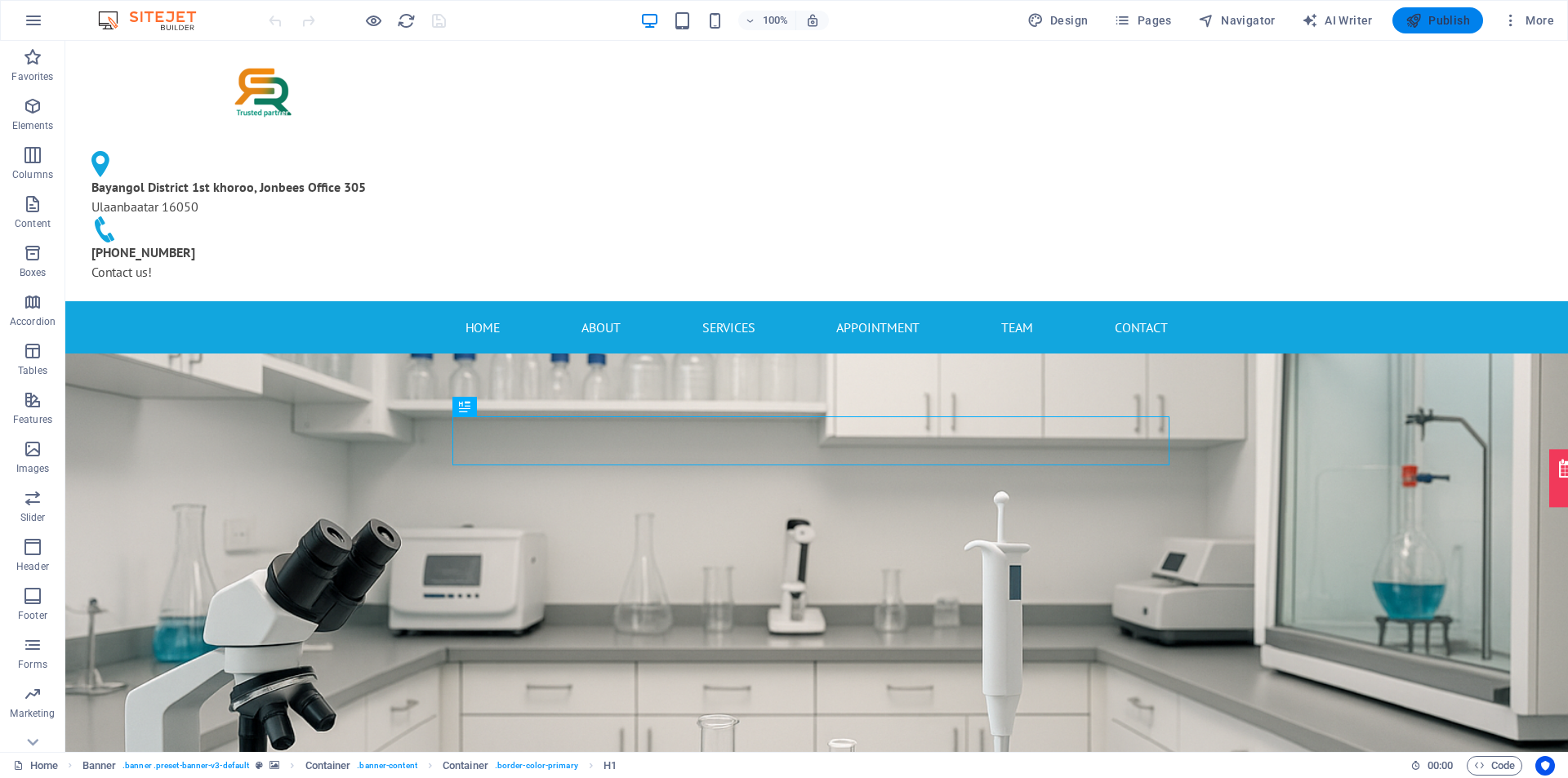
click at [1435, 21] on span "Publish" at bounding box center [1437, 20] width 64 height 16
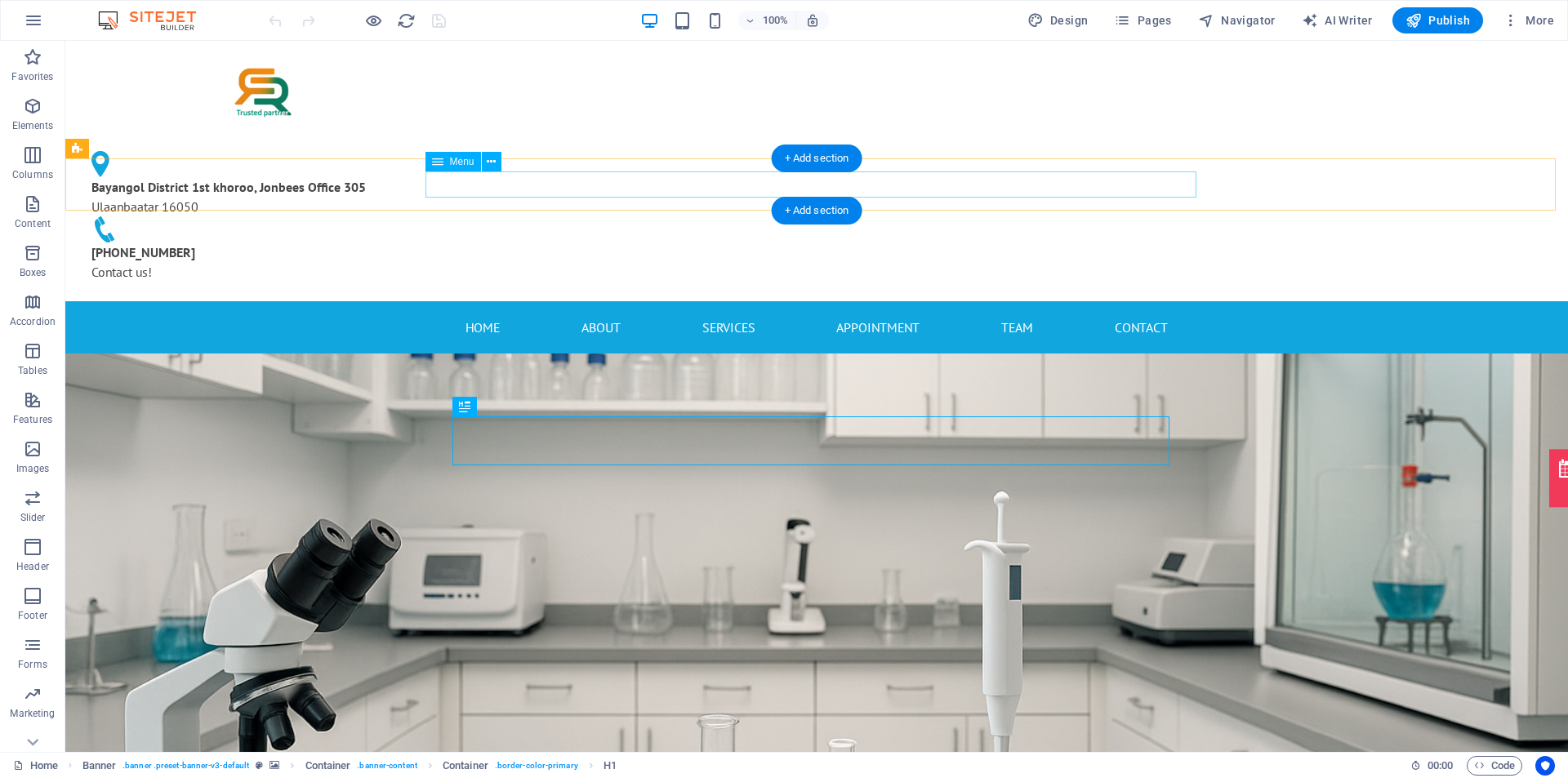
click at [1136, 315] on nav "Home About Services Appointment Team Contact" at bounding box center [816, 328] width 771 height 26
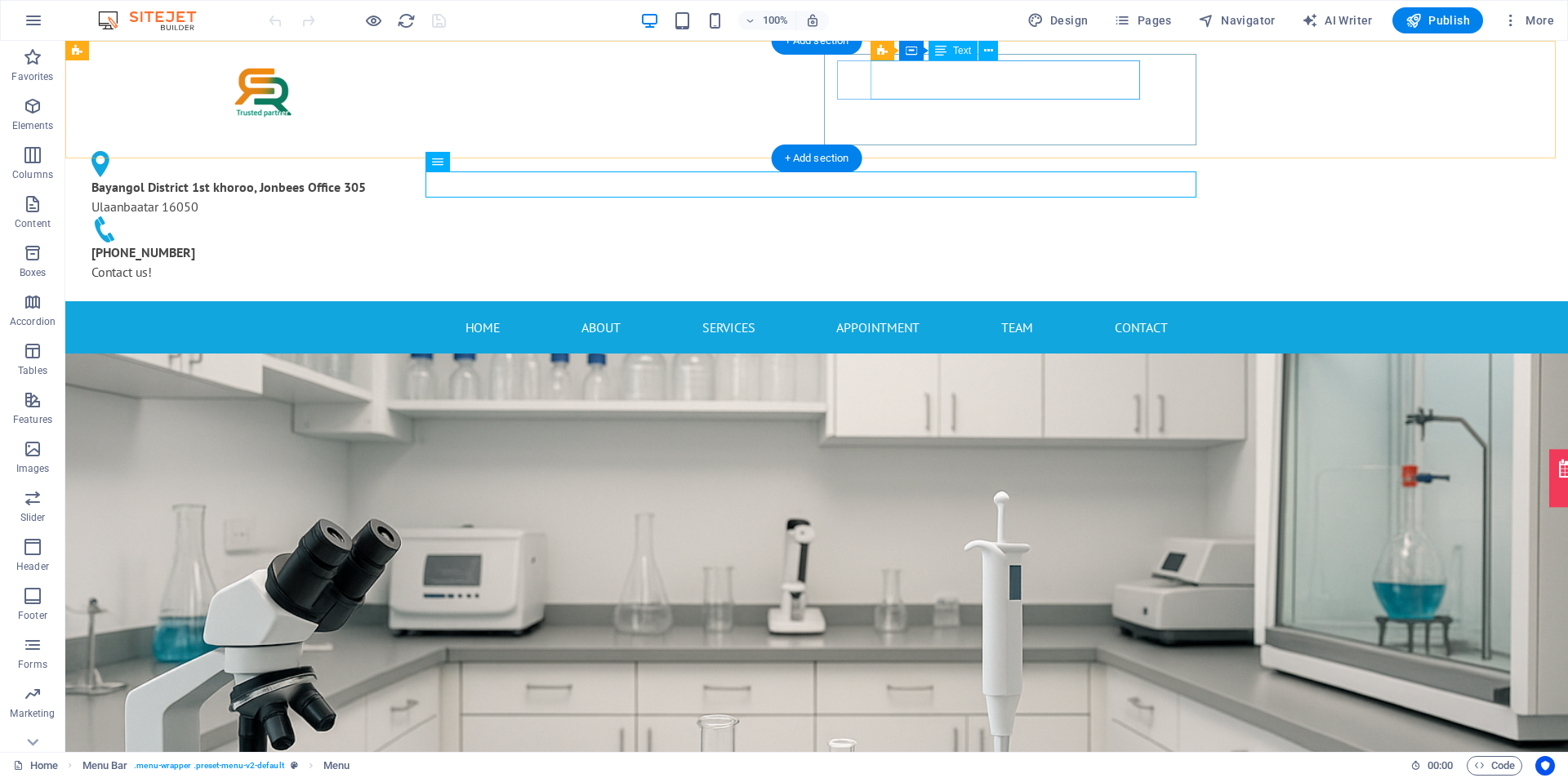
click at [425, 177] on div "Bayangol District 1st khoroo, Jonbees Office 305 Ulaanbaatar 16050" at bounding box center [258, 196] width 333 height 39
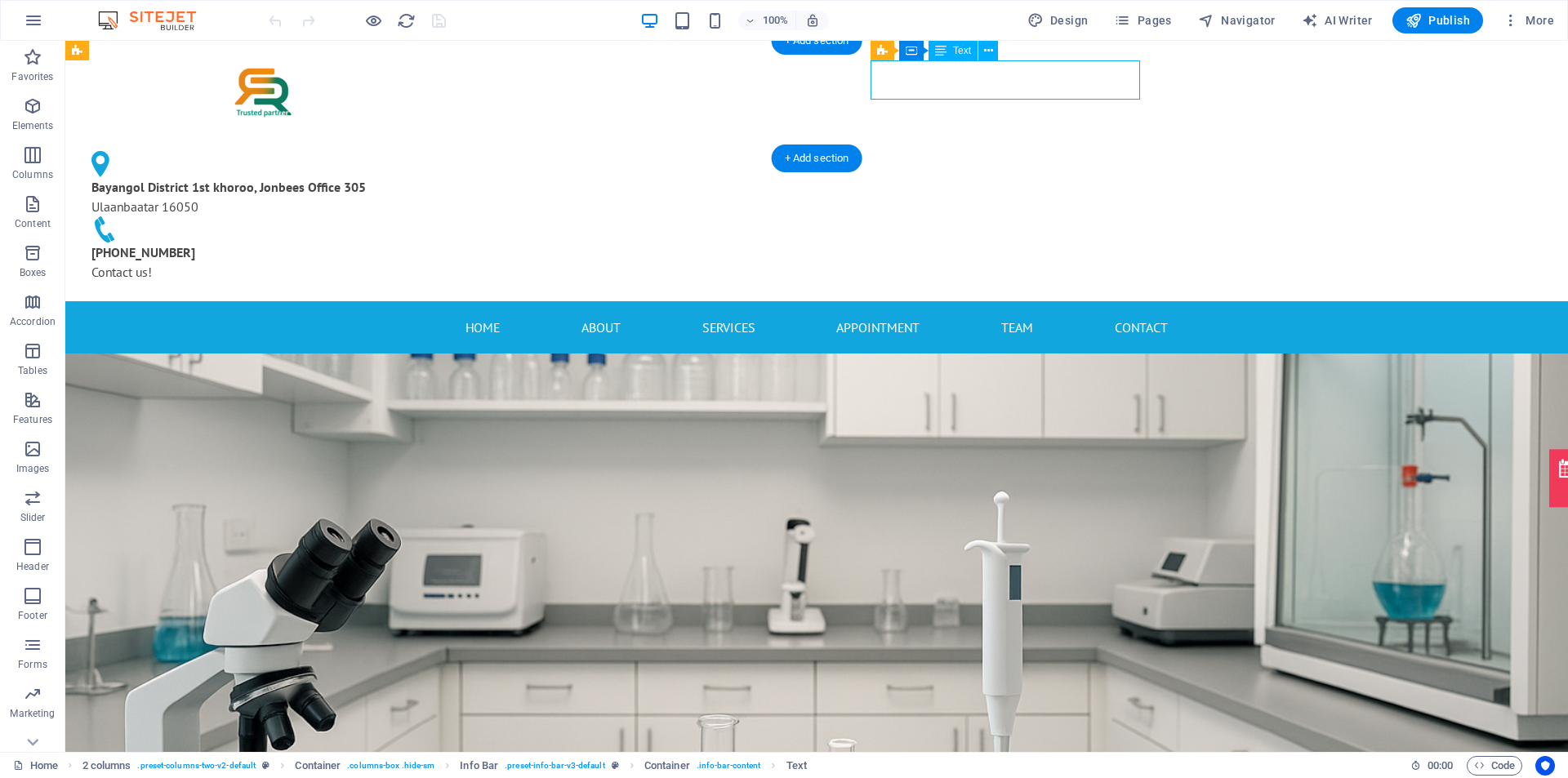
click at [425, 177] on div "Bayangol District 1st khoroo, Jonbees Office 305 Ulaanbaatar 16050" at bounding box center [258, 196] width 333 height 39
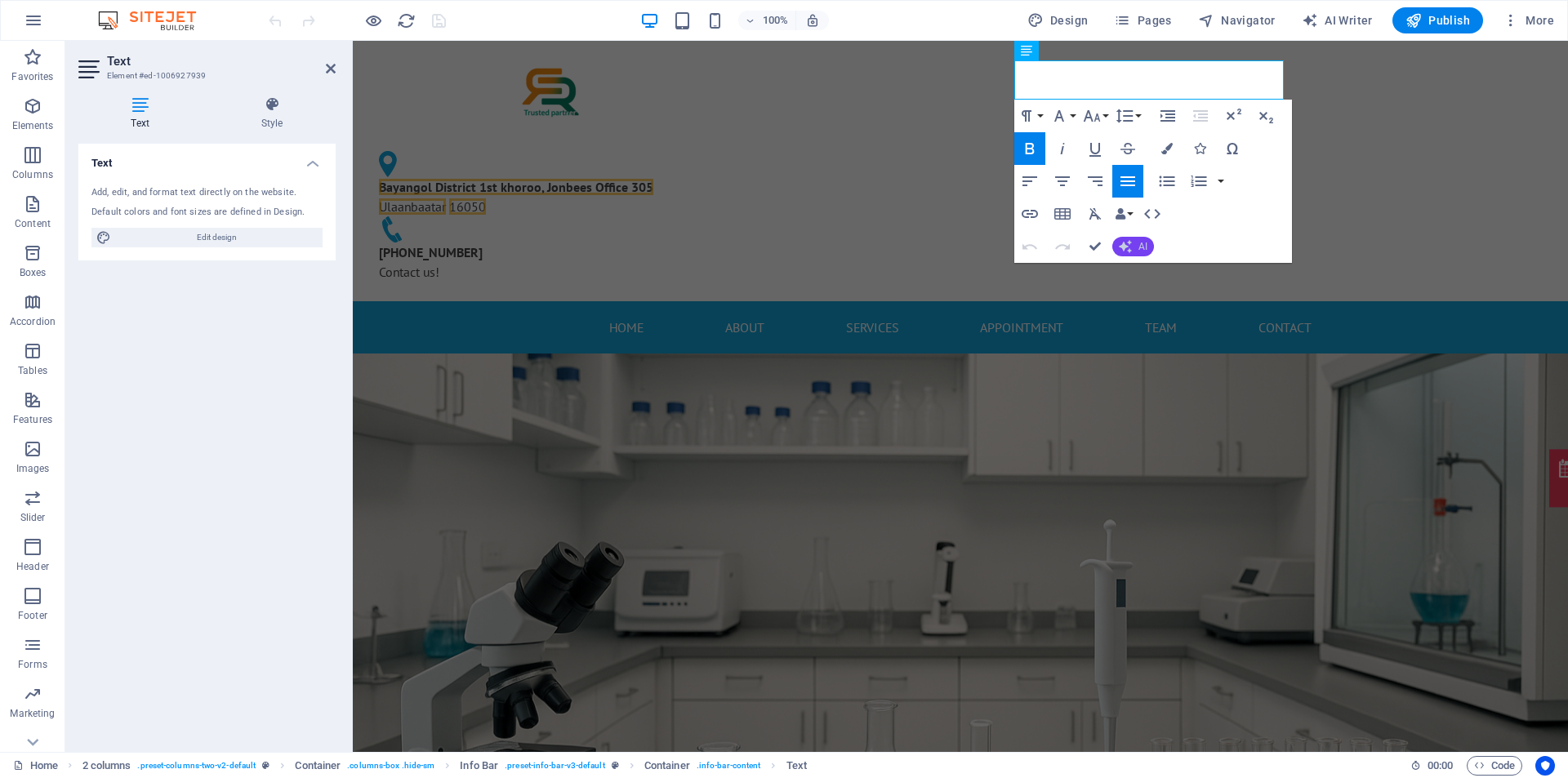
click at [1133, 245] on button "AI" at bounding box center [1133, 246] width 42 height 20
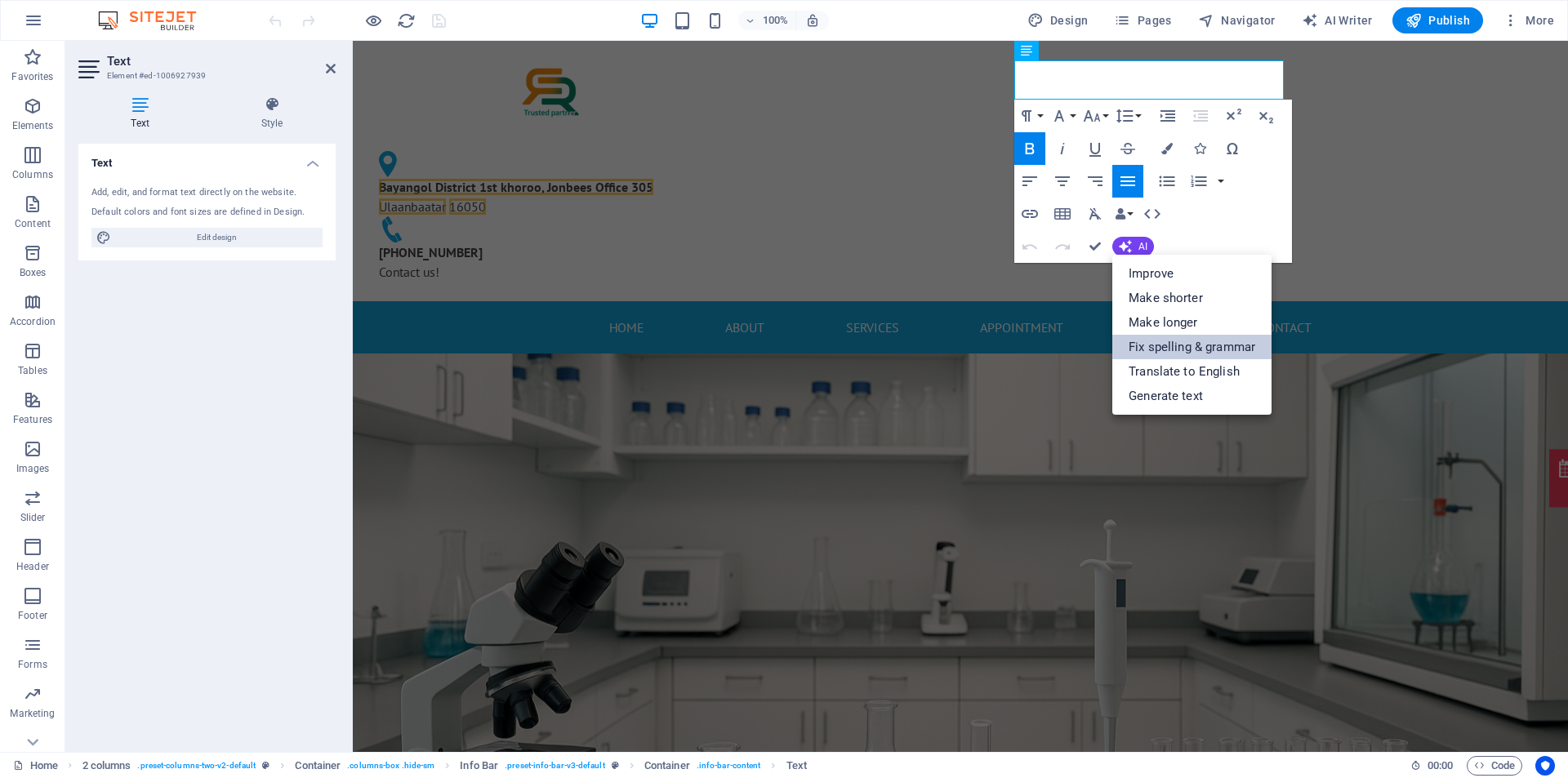
click at [1187, 356] on link "Fix spelling & grammar" at bounding box center [1192, 347] width 160 height 24
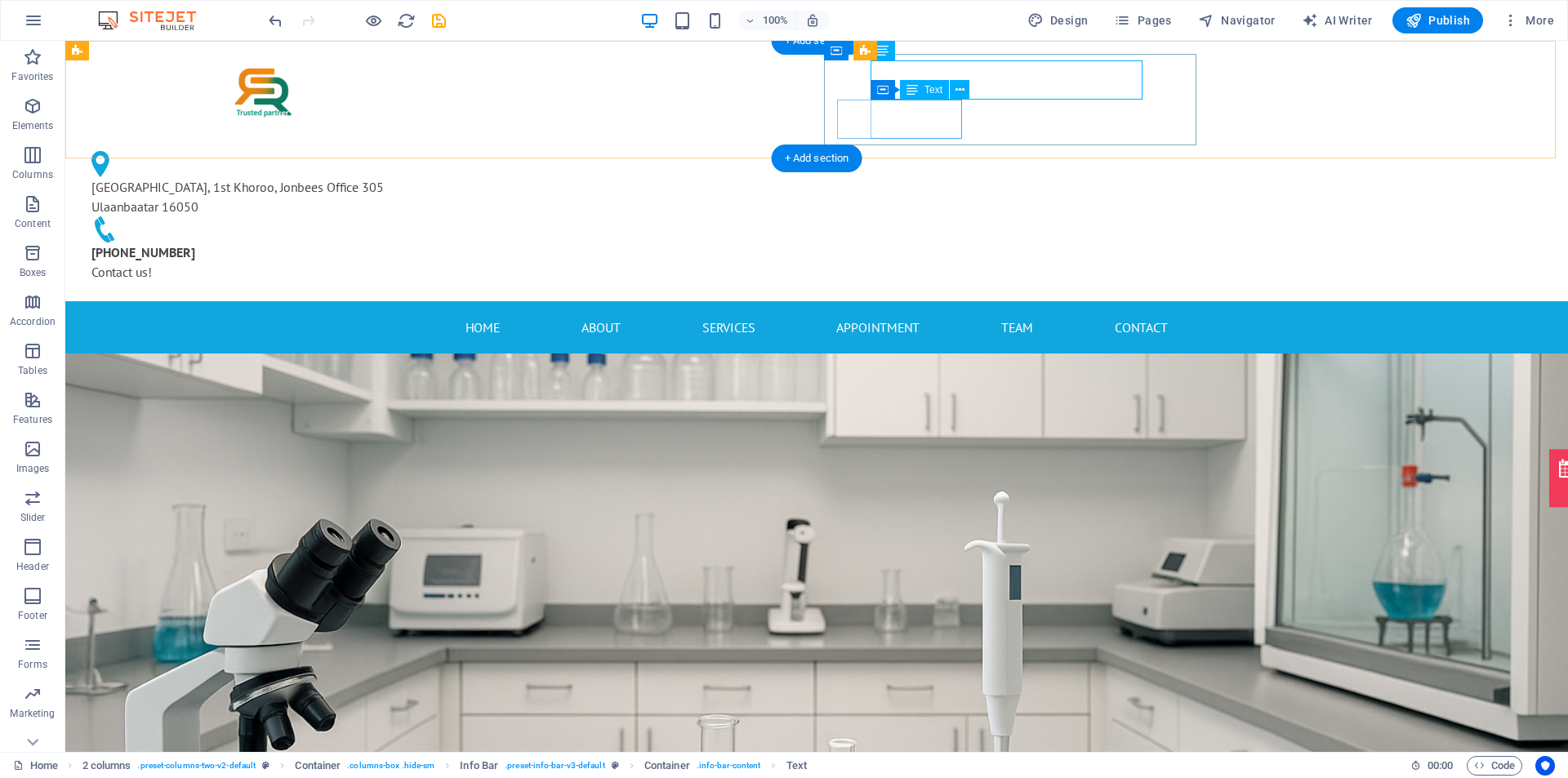
click at [438, 243] on div "+976 95006989 Contact us!" at bounding box center [264, 262] width 346 height 39
click at [964, 91] on icon at bounding box center [960, 90] width 9 height 17
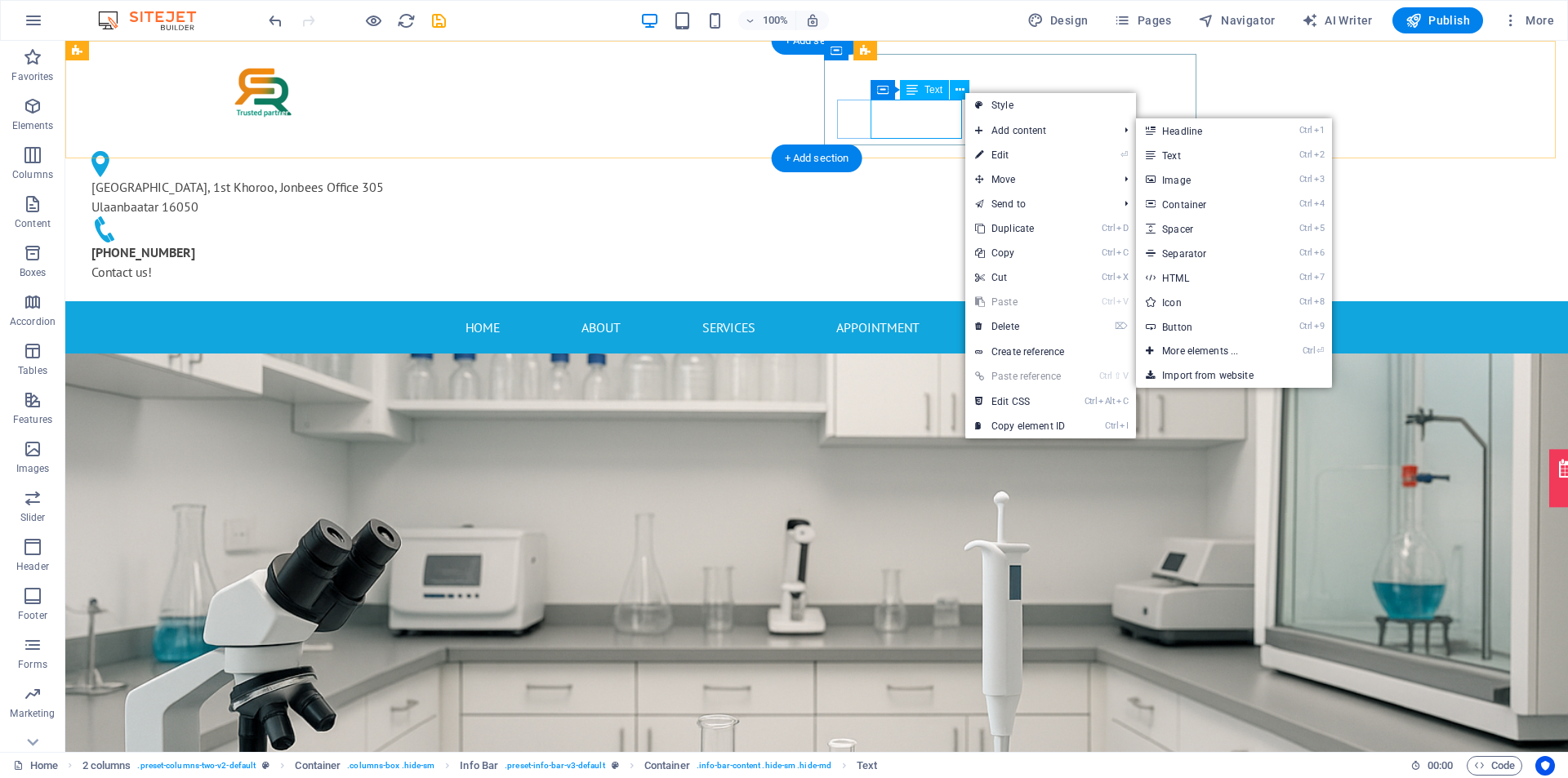
click at [438, 243] on div "+976 95006989 Contact us!" at bounding box center [264, 262] width 346 height 39
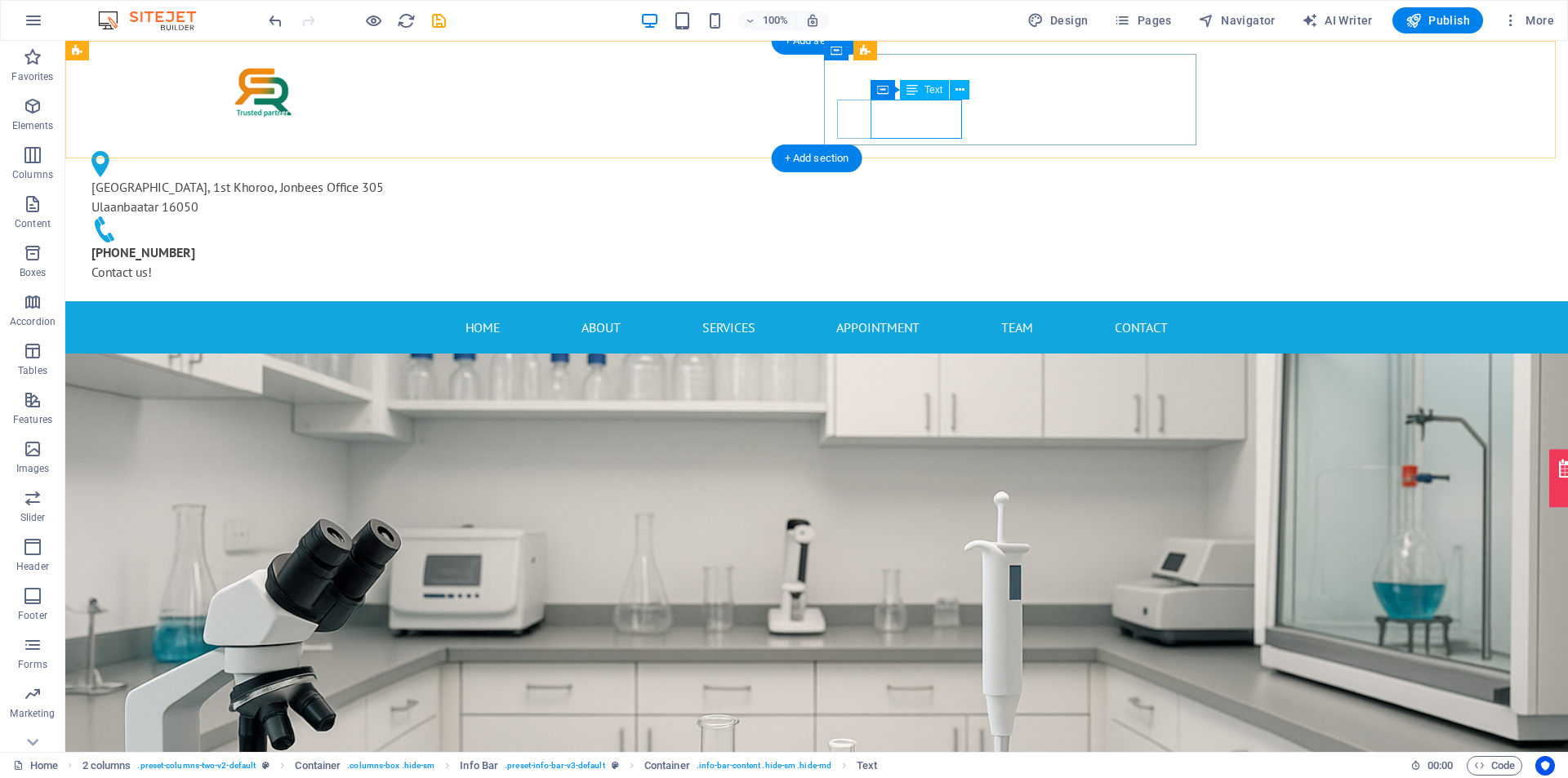
click at [438, 243] on div "+976 95006989 Contact us!" at bounding box center [264, 262] width 346 height 39
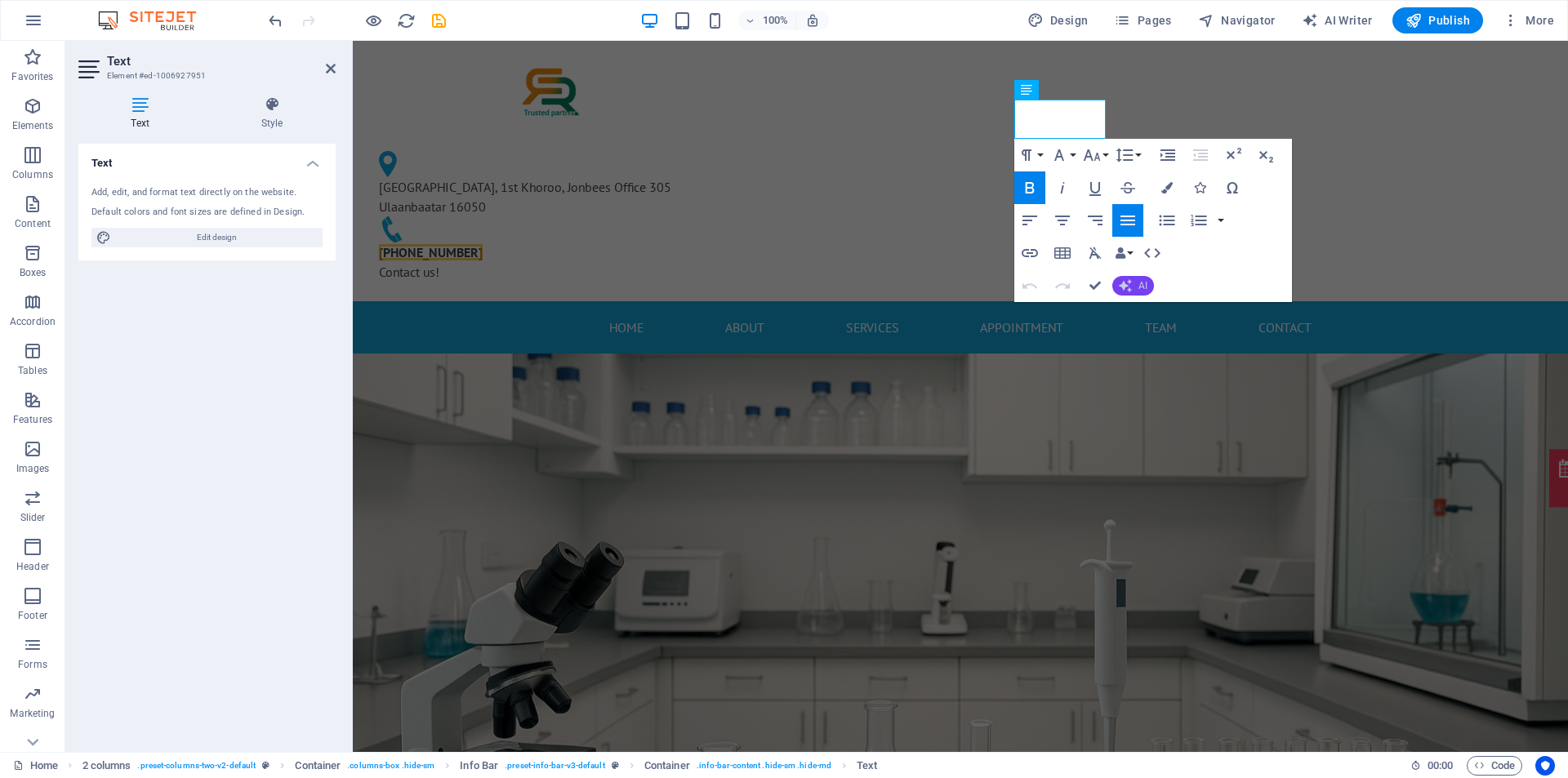
click at [1127, 286] on icon "button" at bounding box center [1125, 285] width 13 height 13
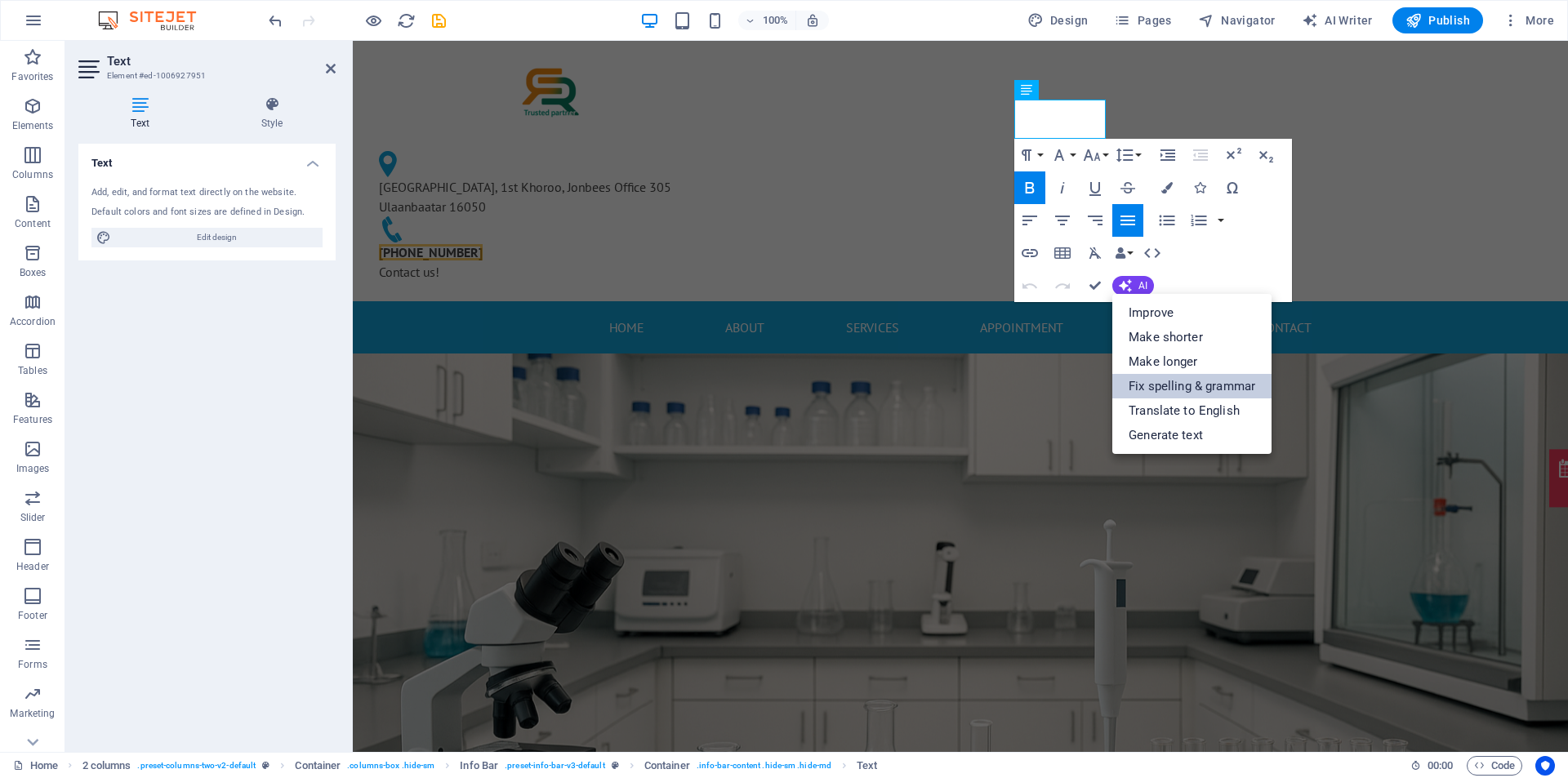
click at [1190, 385] on link "Fix spelling & grammar" at bounding box center [1192, 386] width 160 height 24
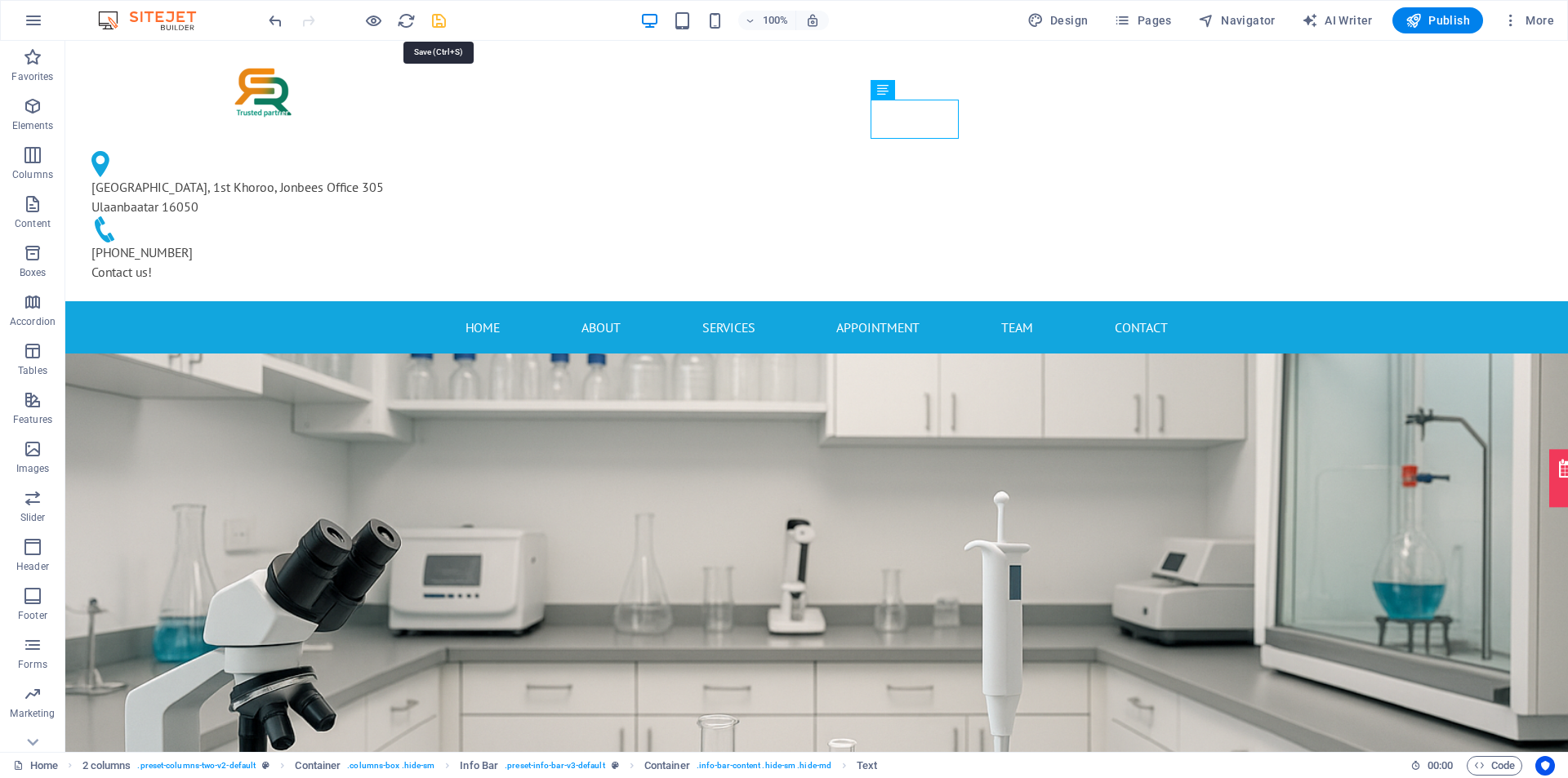
click at [441, 18] on icon "save" at bounding box center [439, 21] width 19 height 19
checkbox input "false"
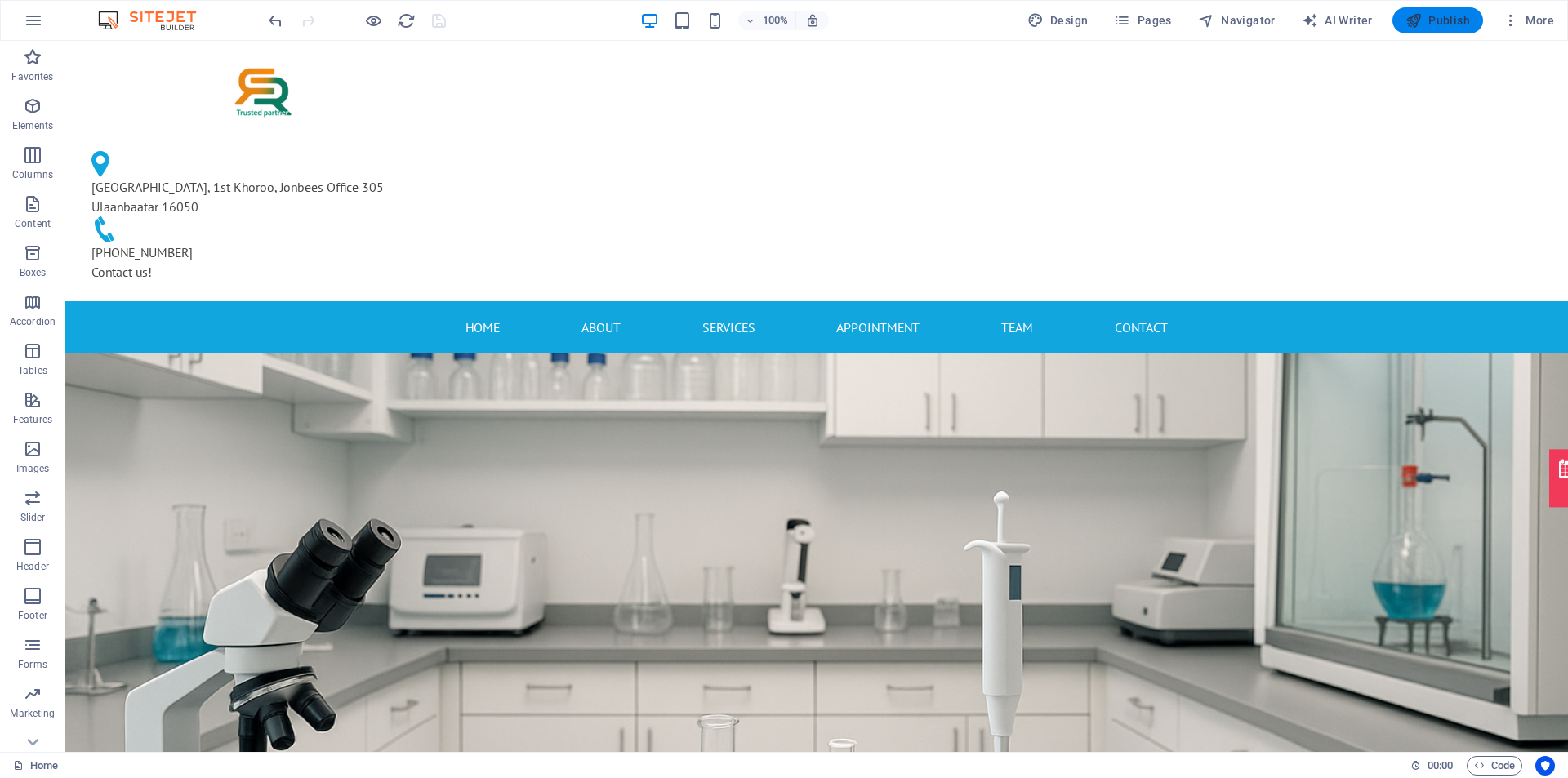
click at [1447, 18] on span "Publish" at bounding box center [1437, 20] width 64 height 16
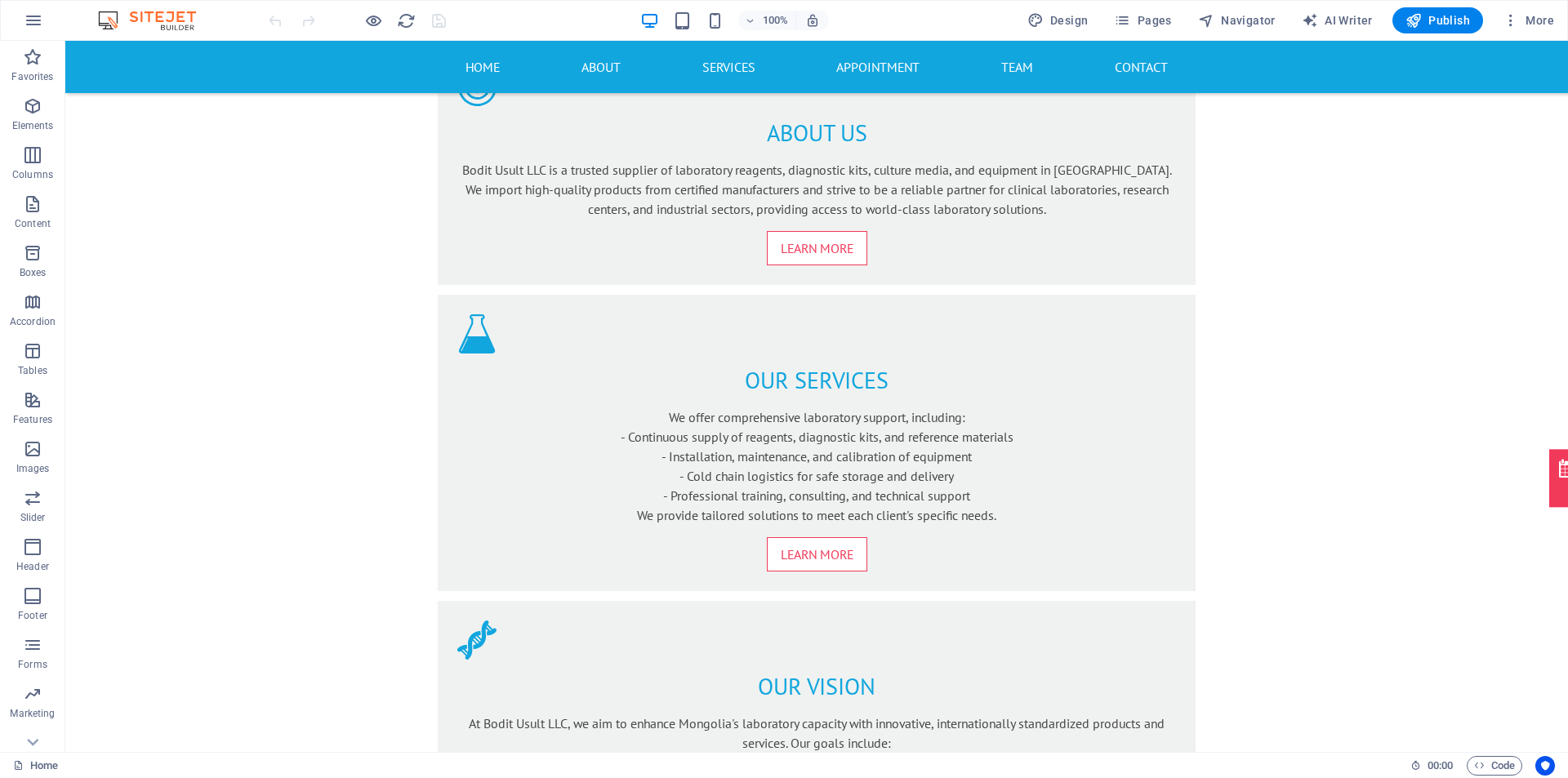
scroll to position [1289, 0]
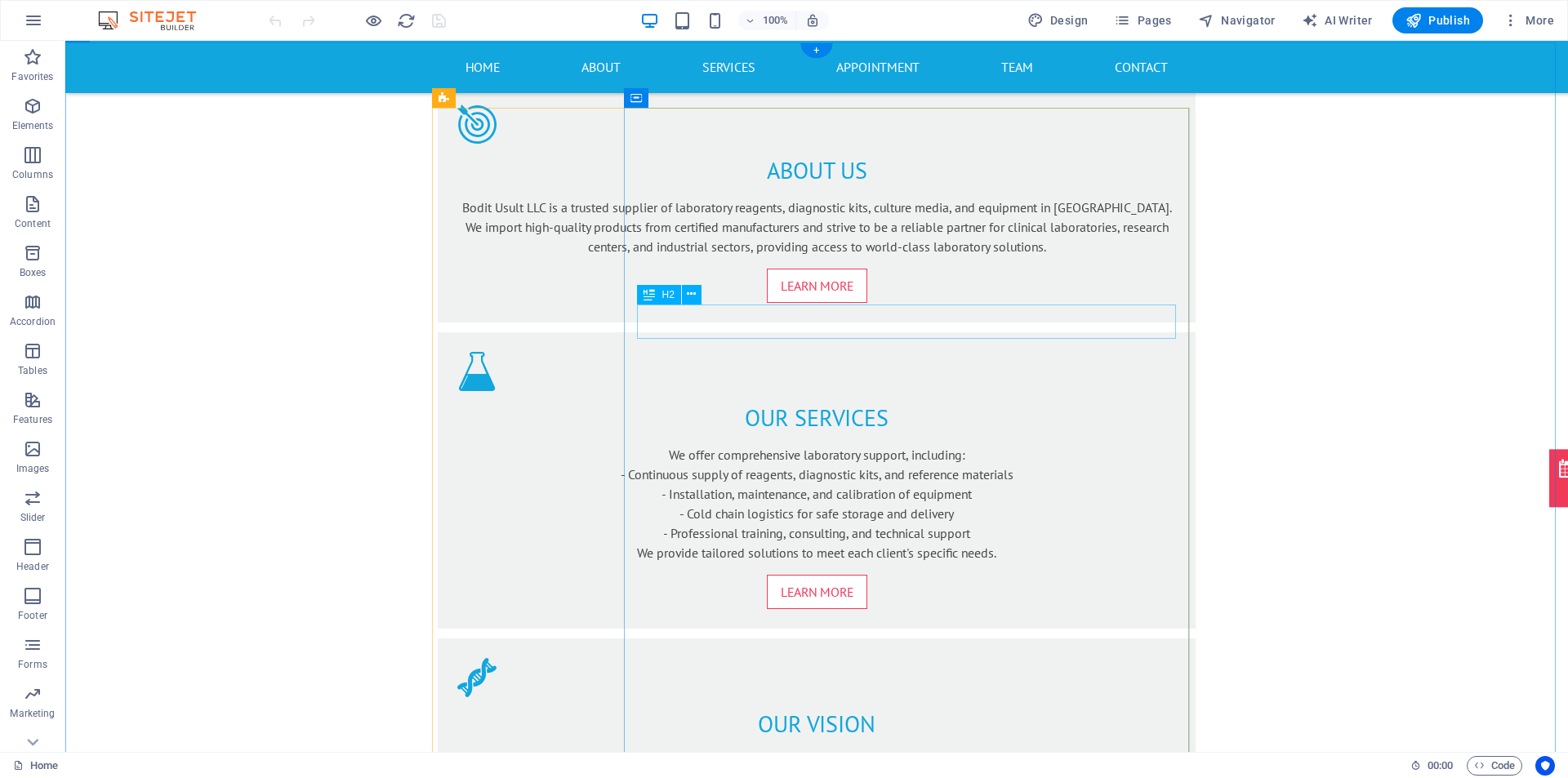
click at [440, 21] on icon "save" at bounding box center [439, 21] width 19 height 19
checkbox input "false"
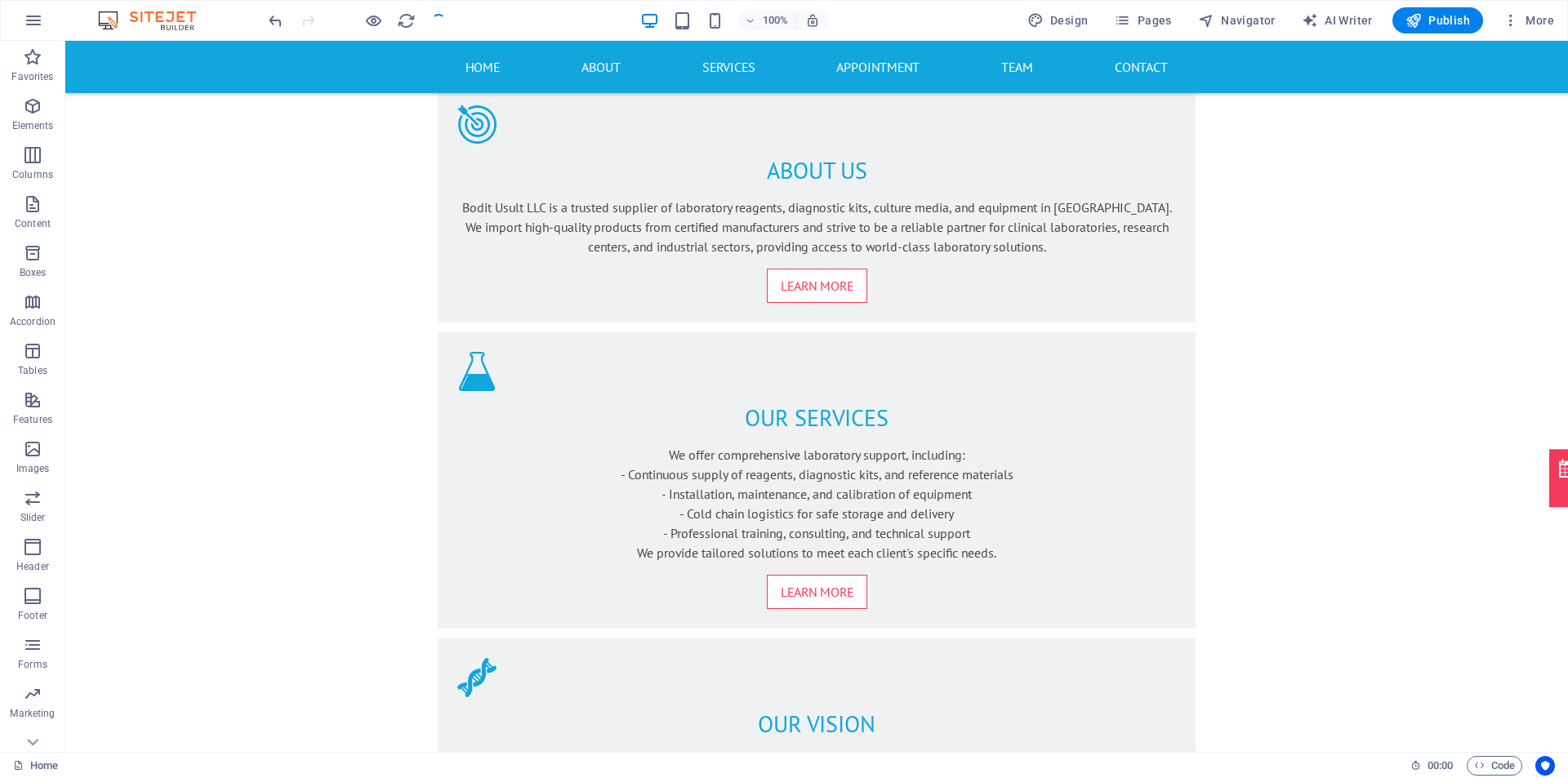
checkbox input "false"
click at [1421, 22] on icon "button" at bounding box center [1413, 20] width 16 height 16
